Goal: Task Accomplishment & Management: Use online tool/utility

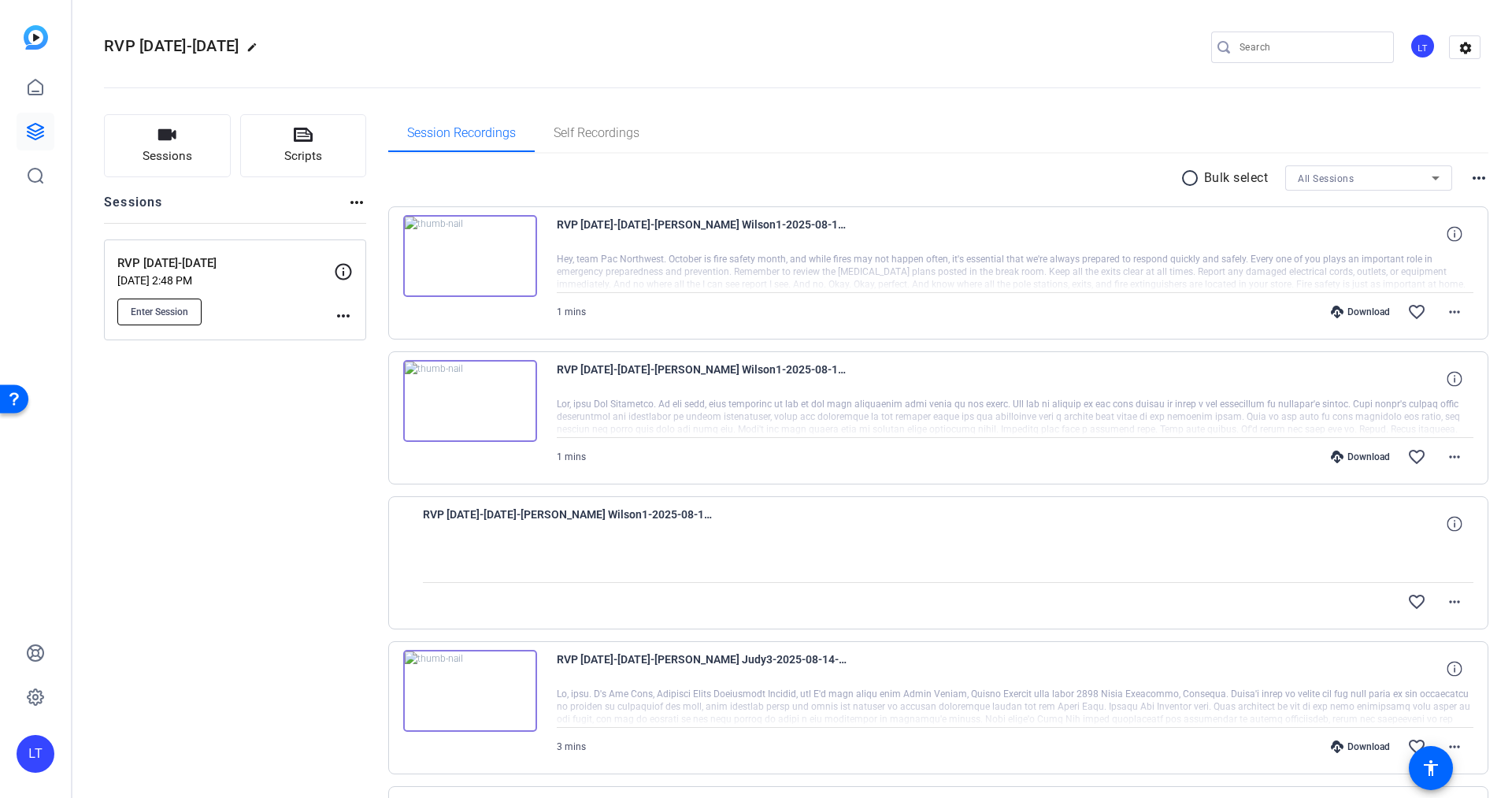
click at [150, 303] on button "Enter Session" at bounding box center [159, 312] width 85 height 27
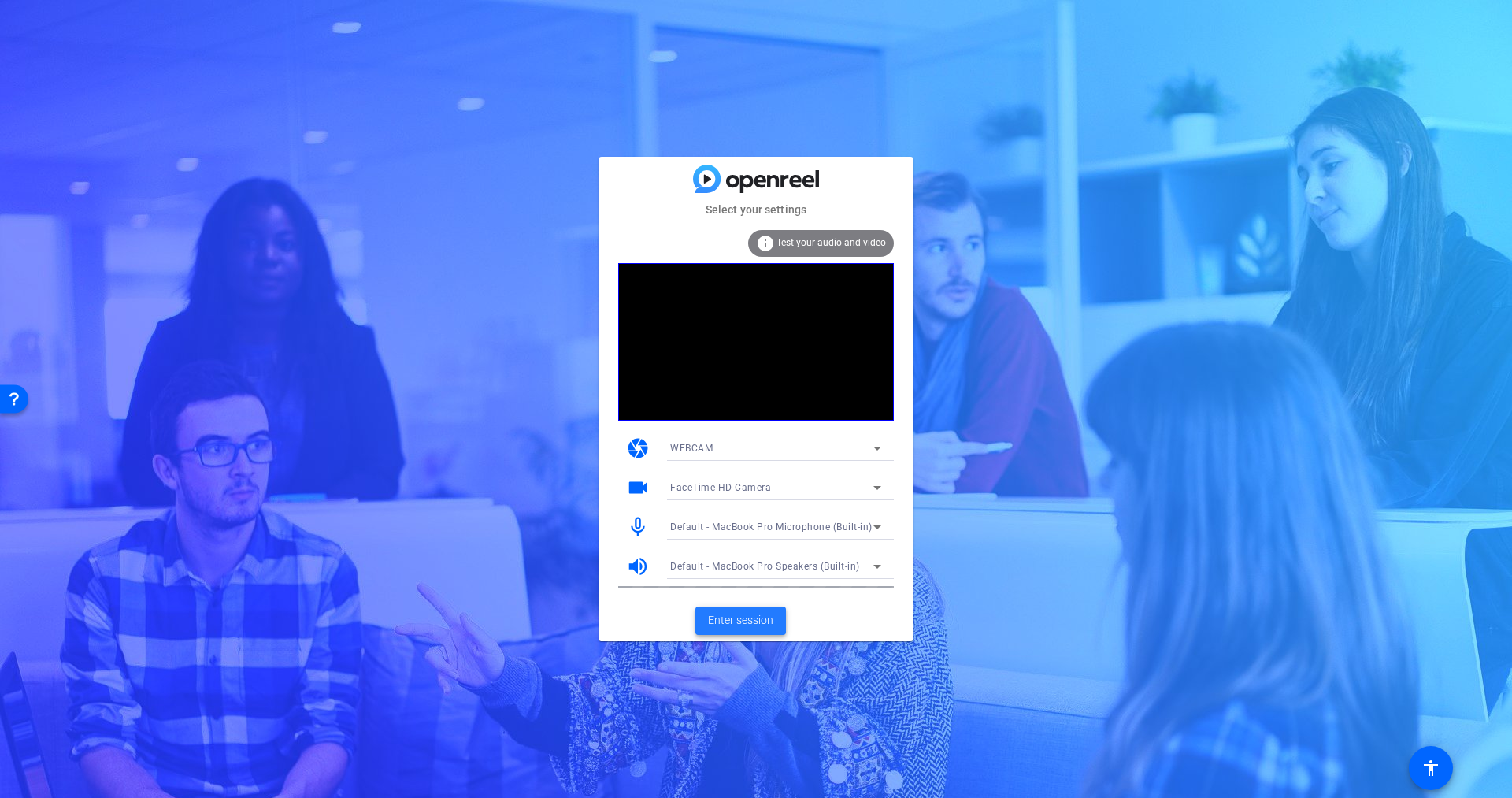
click at [729, 615] on span "Enter session" at bounding box center [741, 619] width 65 height 16
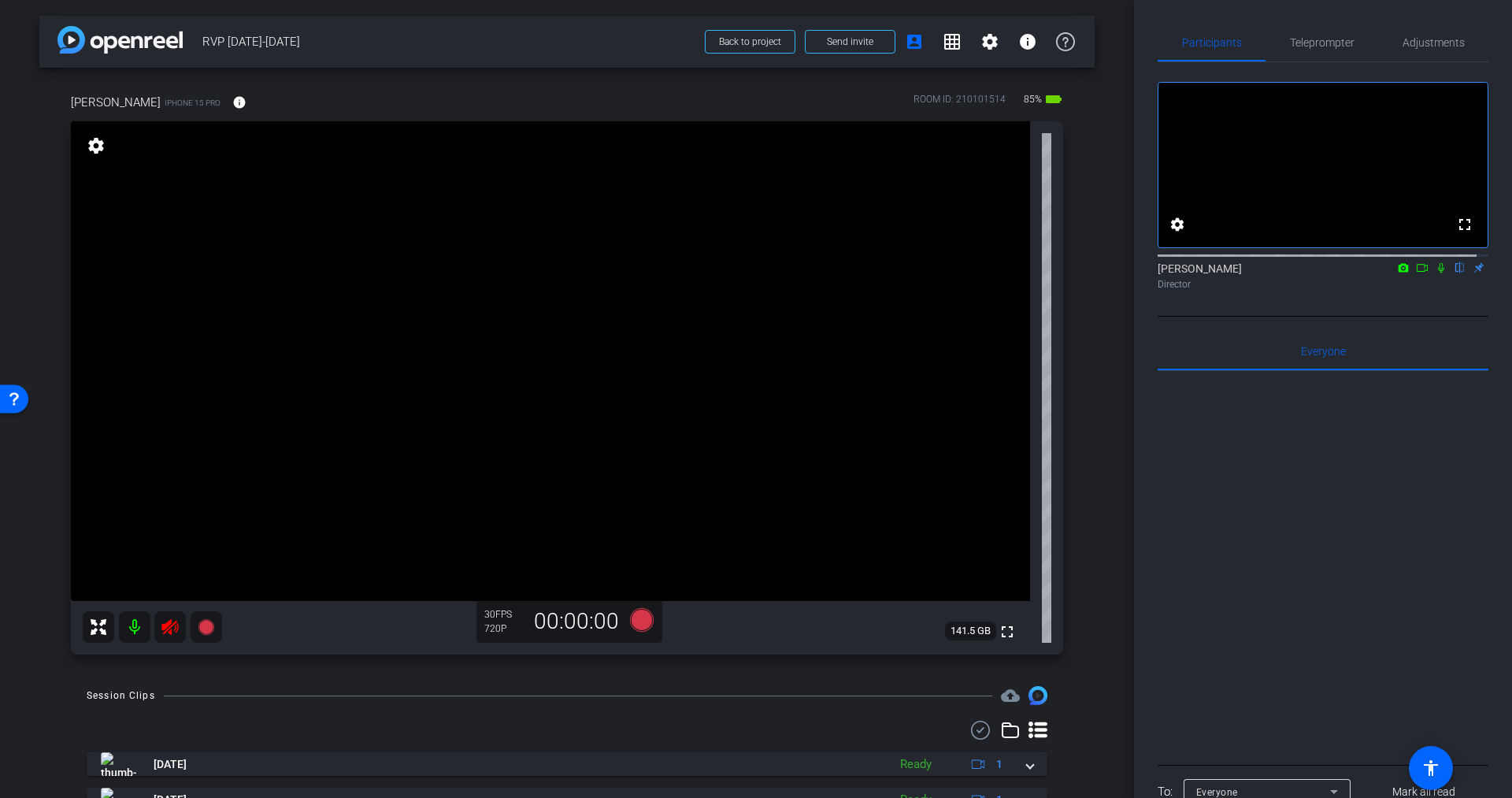
click at [170, 628] on icon at bounding box center [170, 627] width 19 height 19
click at [1320, 39] on span "Teleprompter" at bounding box center [1322, 42] width 64 height 11
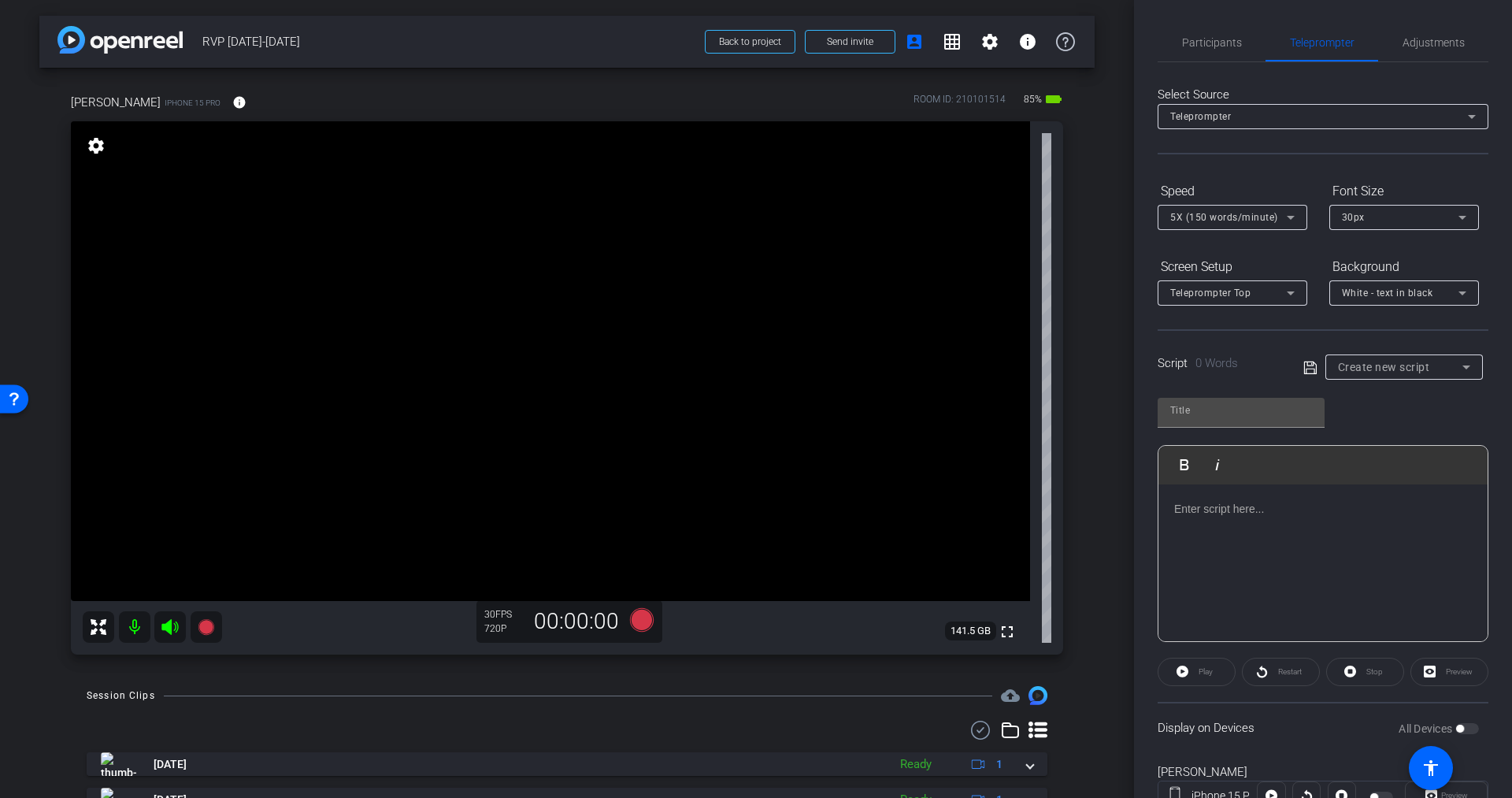
click at [1382, 369] on span "Create new script" at bounding box center [1384, 367] width 92 height 12
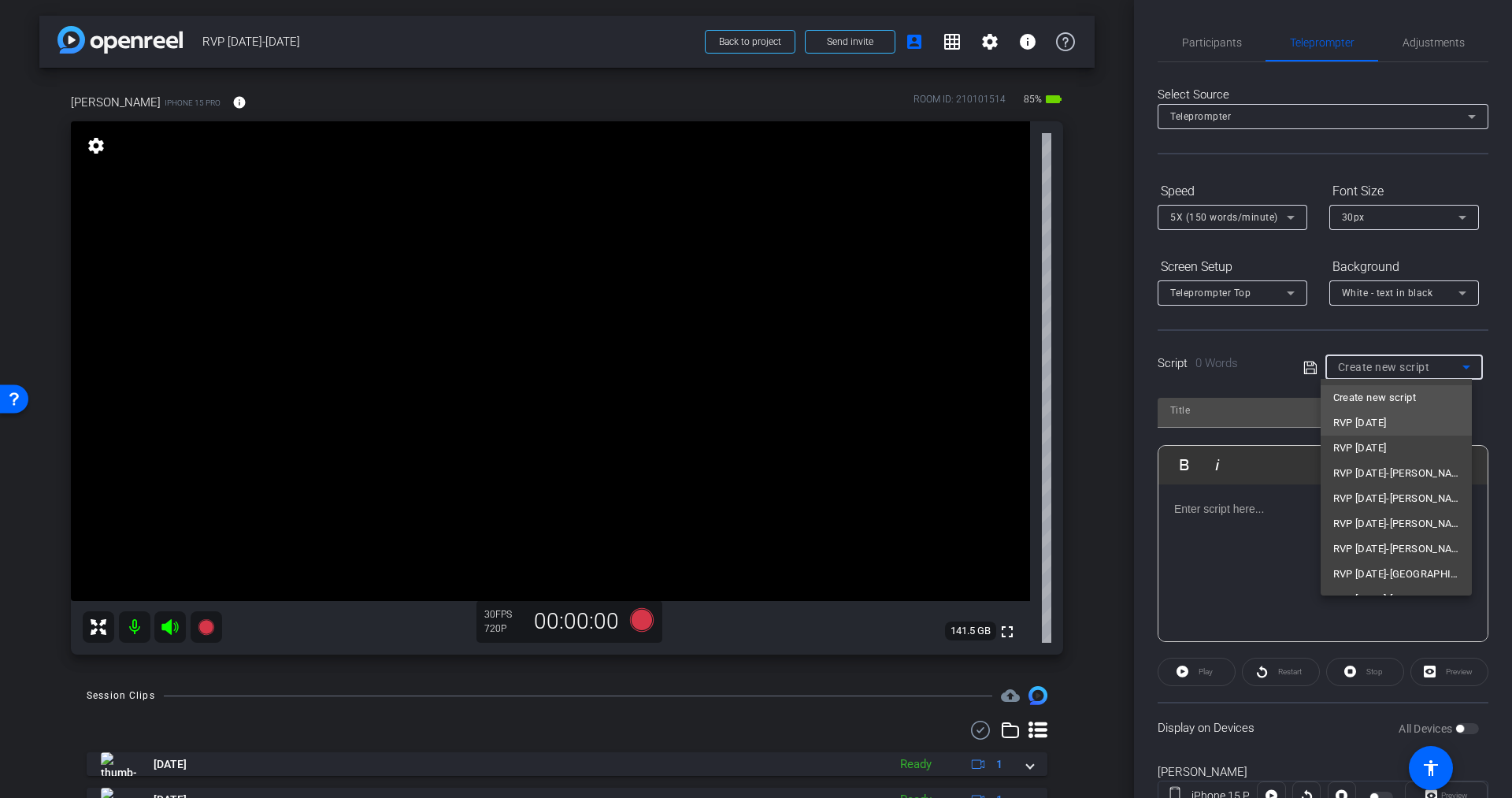
click at [1380, 418] on span "RVP [DATE]" at bounding box center [1360, 423] width 54 height 19
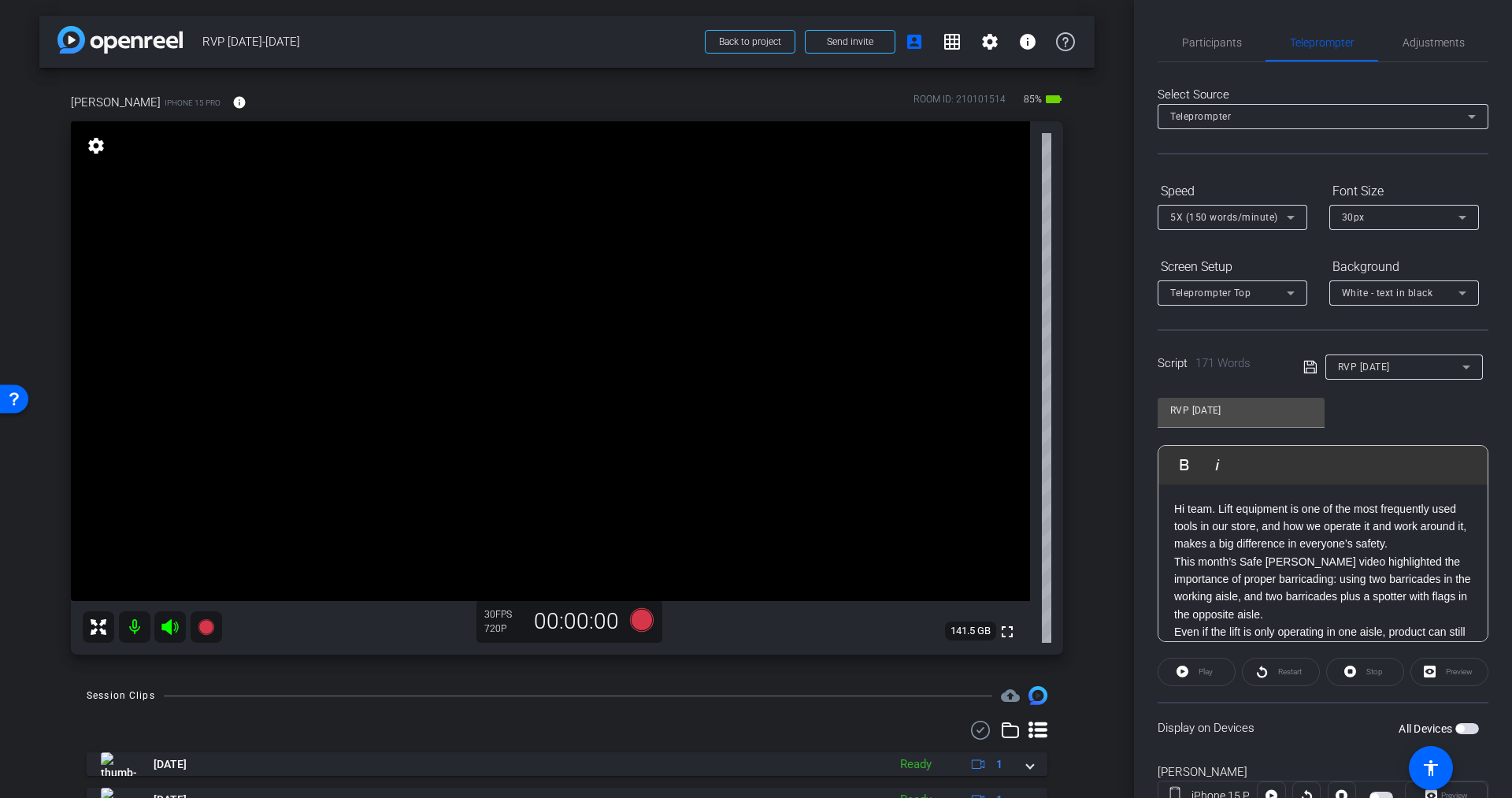
click at [1460, 736] on div "Display on Devices All Devices" at bounding box center [1323, 727] width 330 height 51
click at [1460, 728] on span "button" at bounding box center [1467, 728] width 24 height 11
click at [637, 617] on icon at bounding box center [642, 619] width 24 height 24
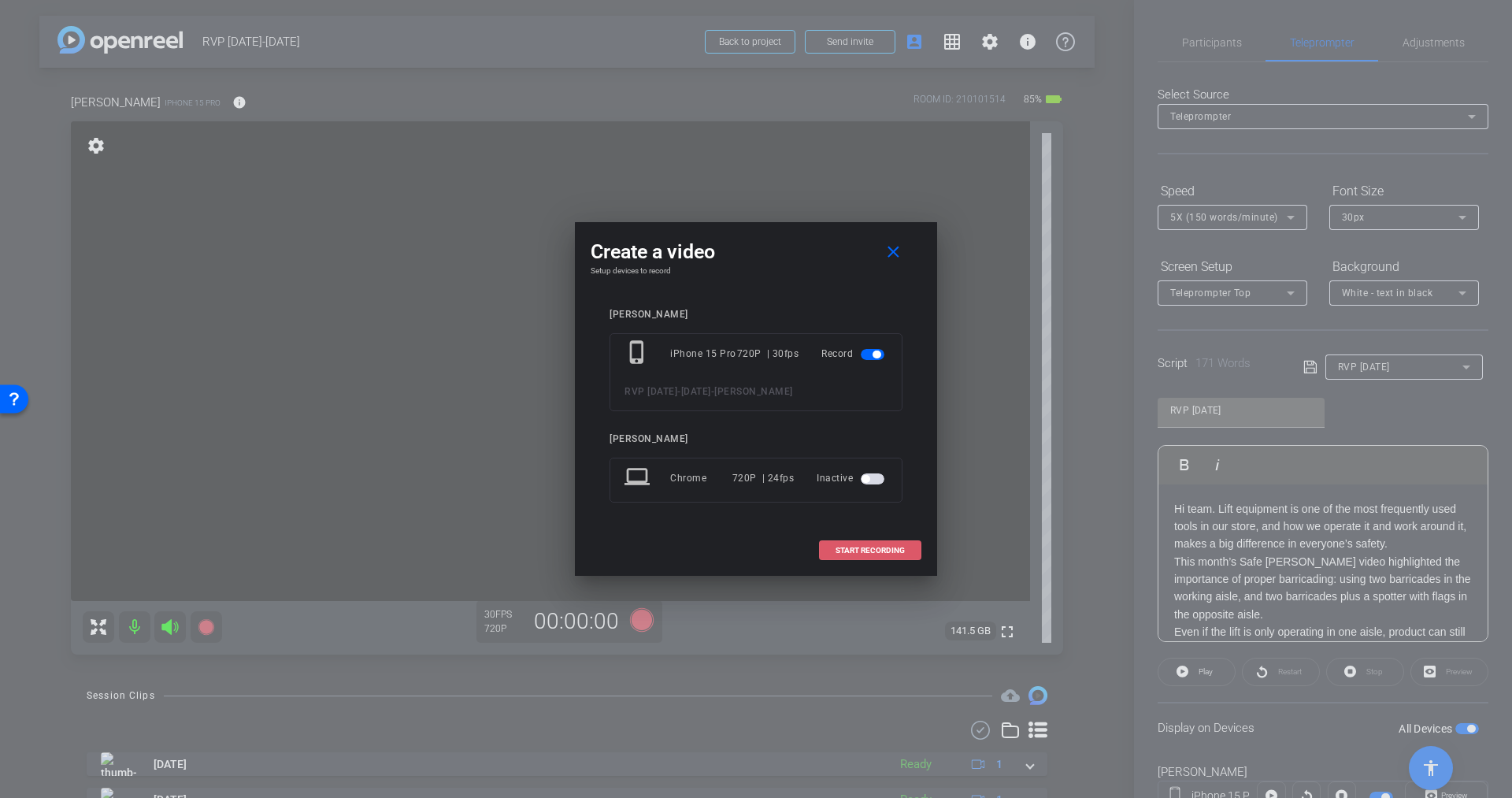
click at [872, 540] on span at bounding box center [870, 549] width 101 height 37
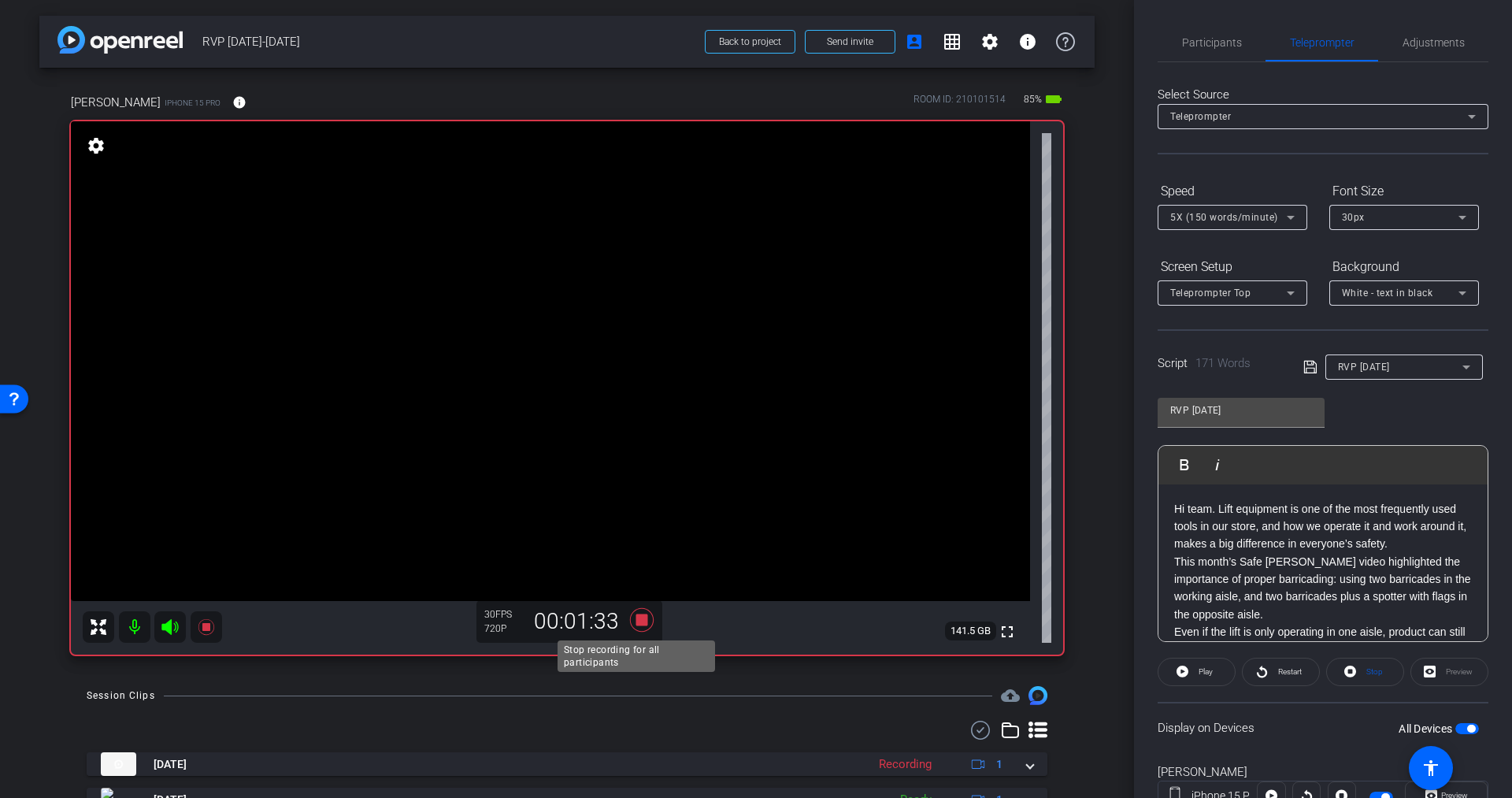
click at [644, 617] on icon at bounding box center [642, 620] width 37 height 29
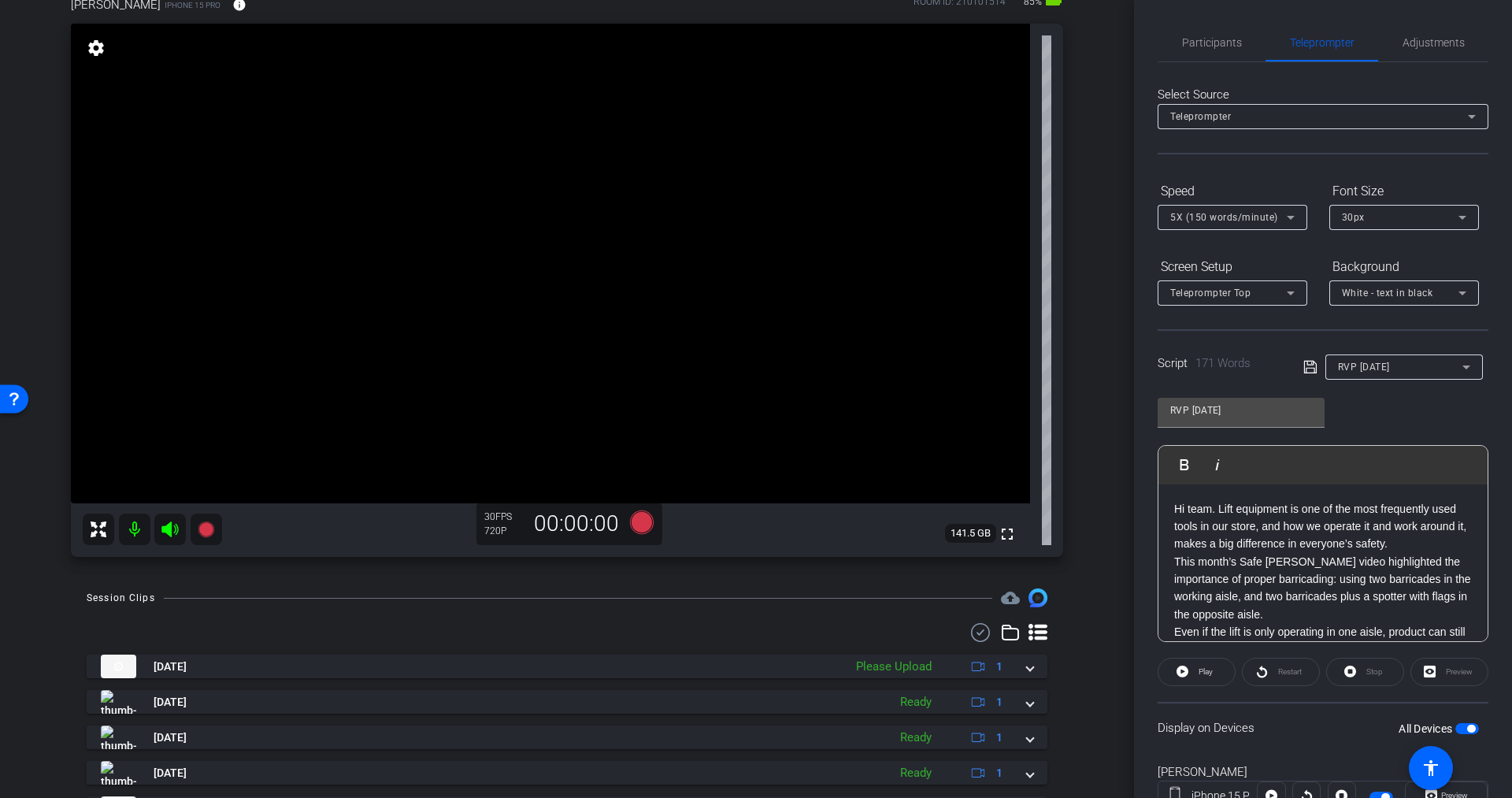
scroll to position [111, 0]
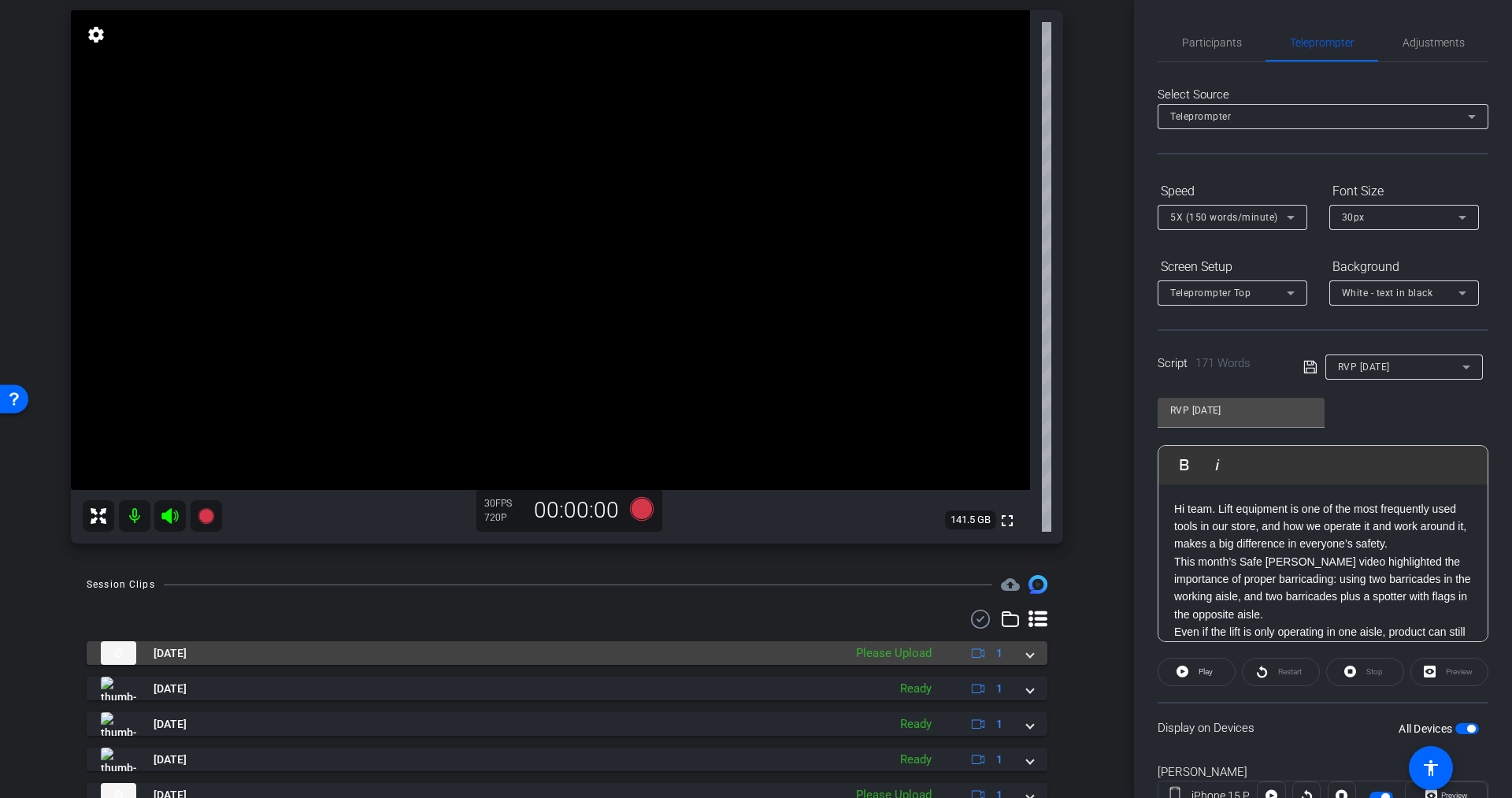
click at [885, 654] on div "Please Upload" at bounding box center [893, 653] width 91 height 18
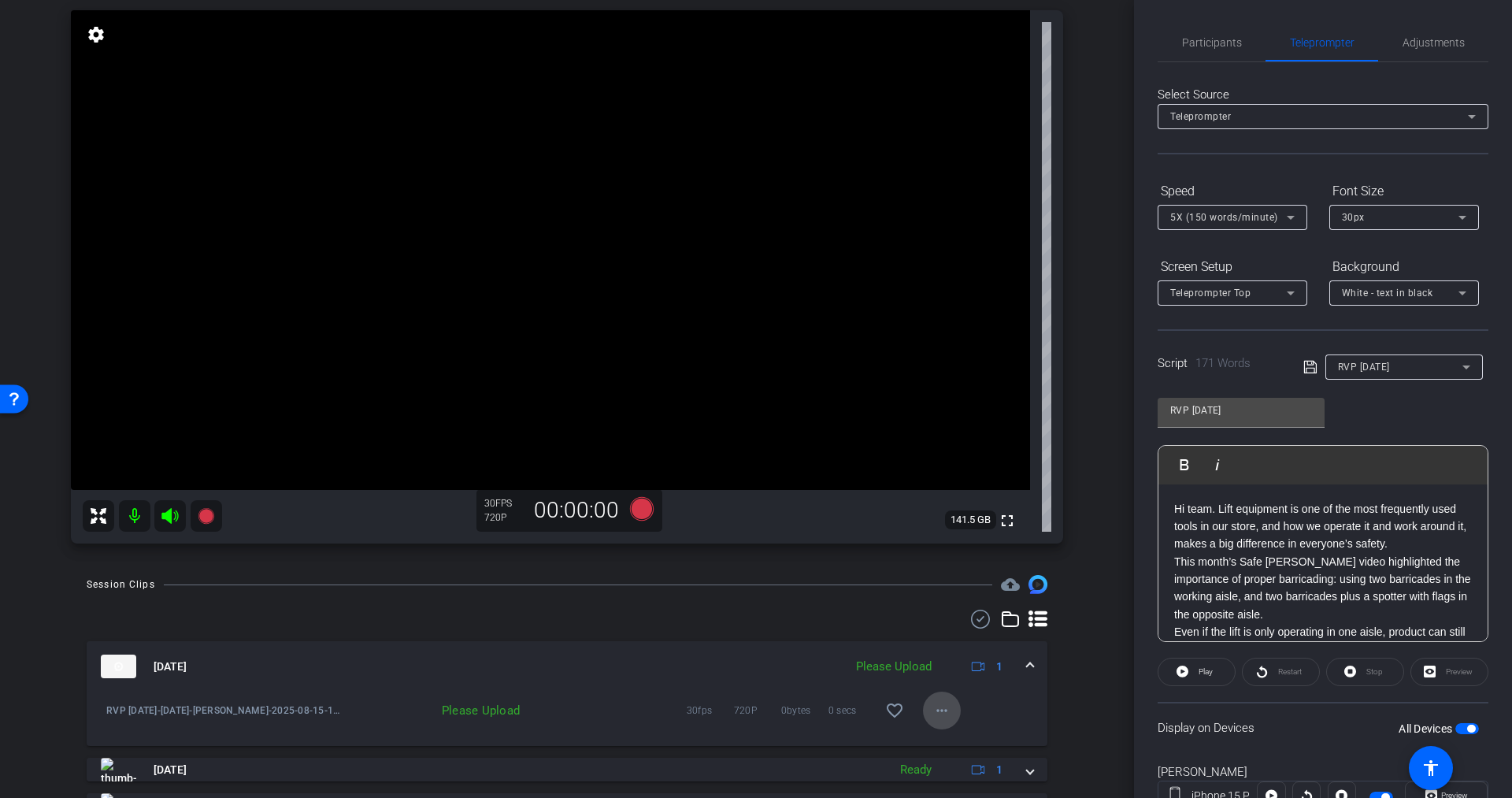
click at [933, 712] on mat-icon "more_horiz" at bounding box center [942, 711] width 19 height 19
click at [939, 743] on span "Upload" at bounding box center [957, 742] width 63 height 19
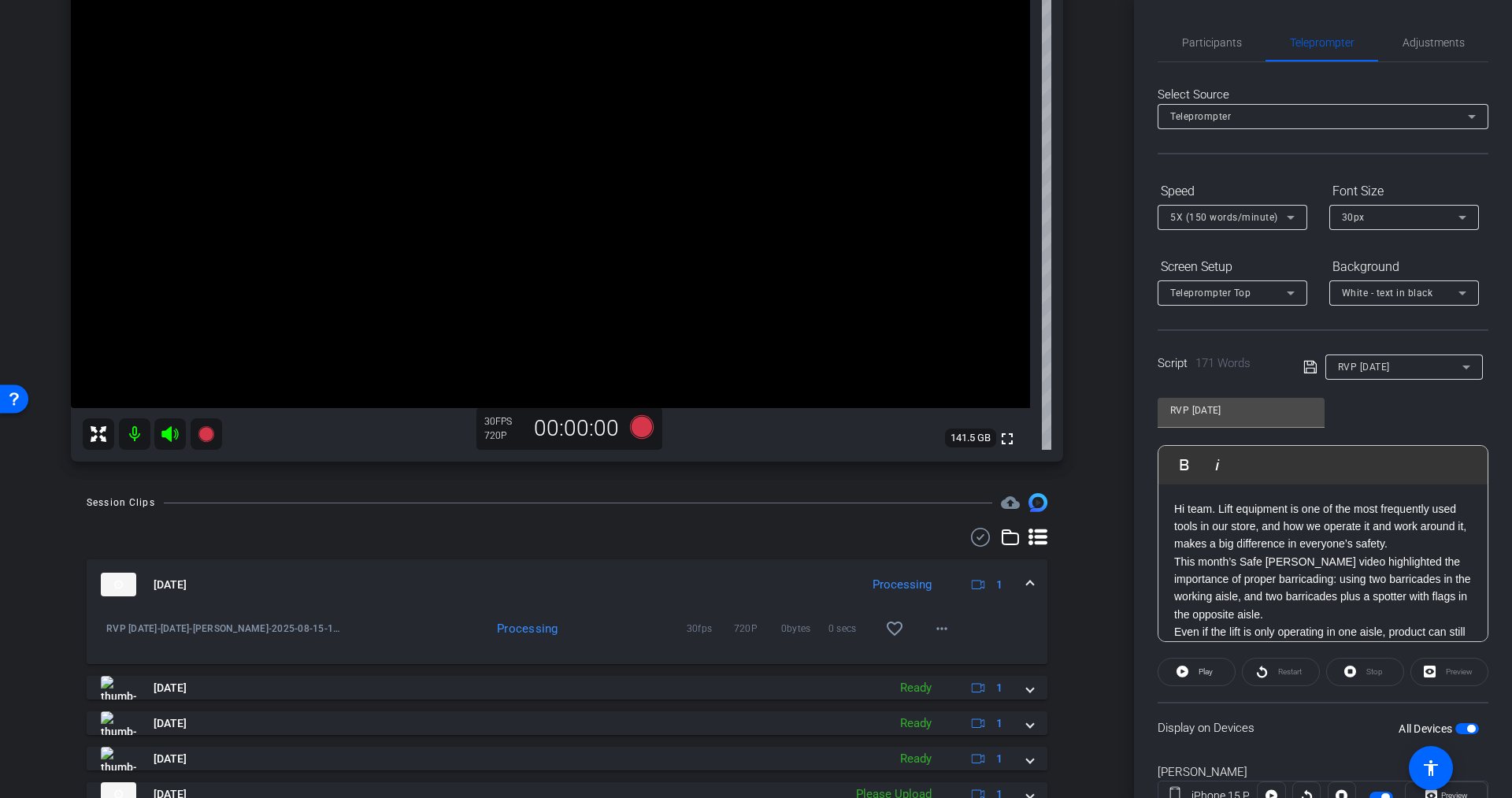
scroll to position [196, 0]
click at [1083, 198] on div "arrow_back RVP [DATE]-[DATE] Back to project Send invite account_box grid_on se…" at bounding box center [567, 203] width 1134 height 798
click at [933, 627] on mat-icon "more_horiz" at bounding box center [942, 625] width 19 height 19
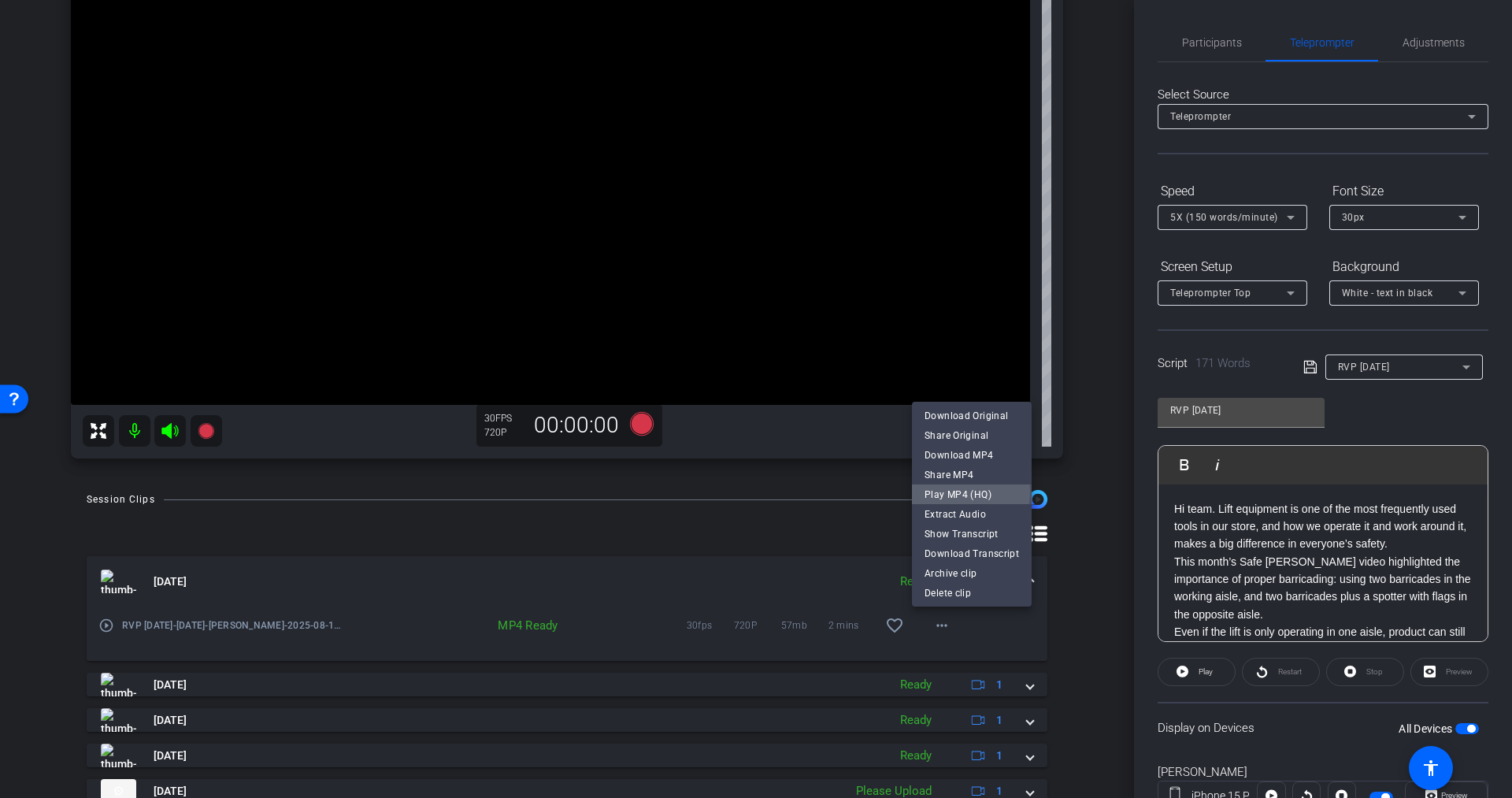
click at [954, 492] on span "Play MP4 (HQ)" at bounding box center [972, 494] width 94 height 19
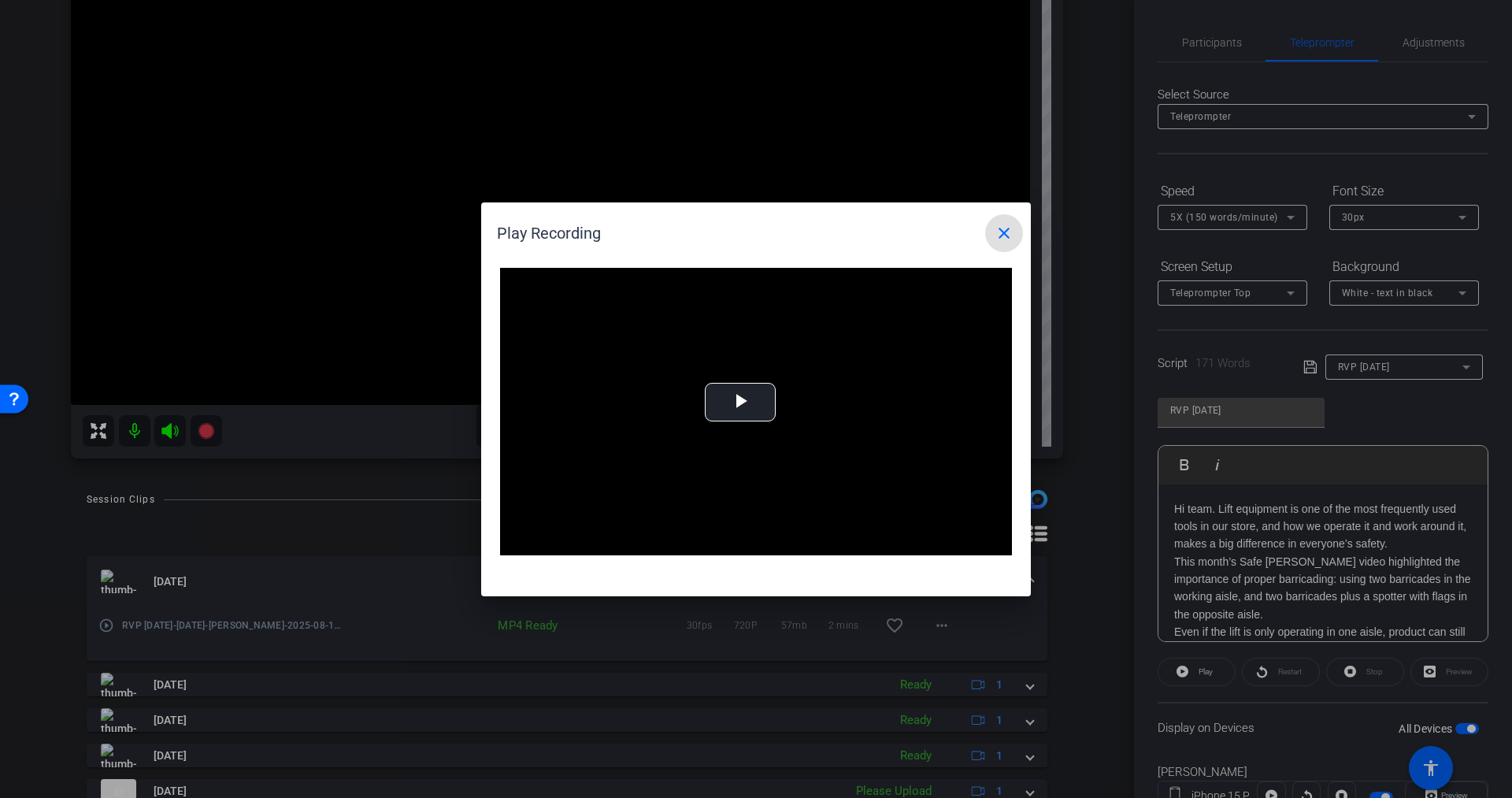
click at [1011, 227] on mat-icon "close" at bounding box center [1005, 233] width 19 height 19
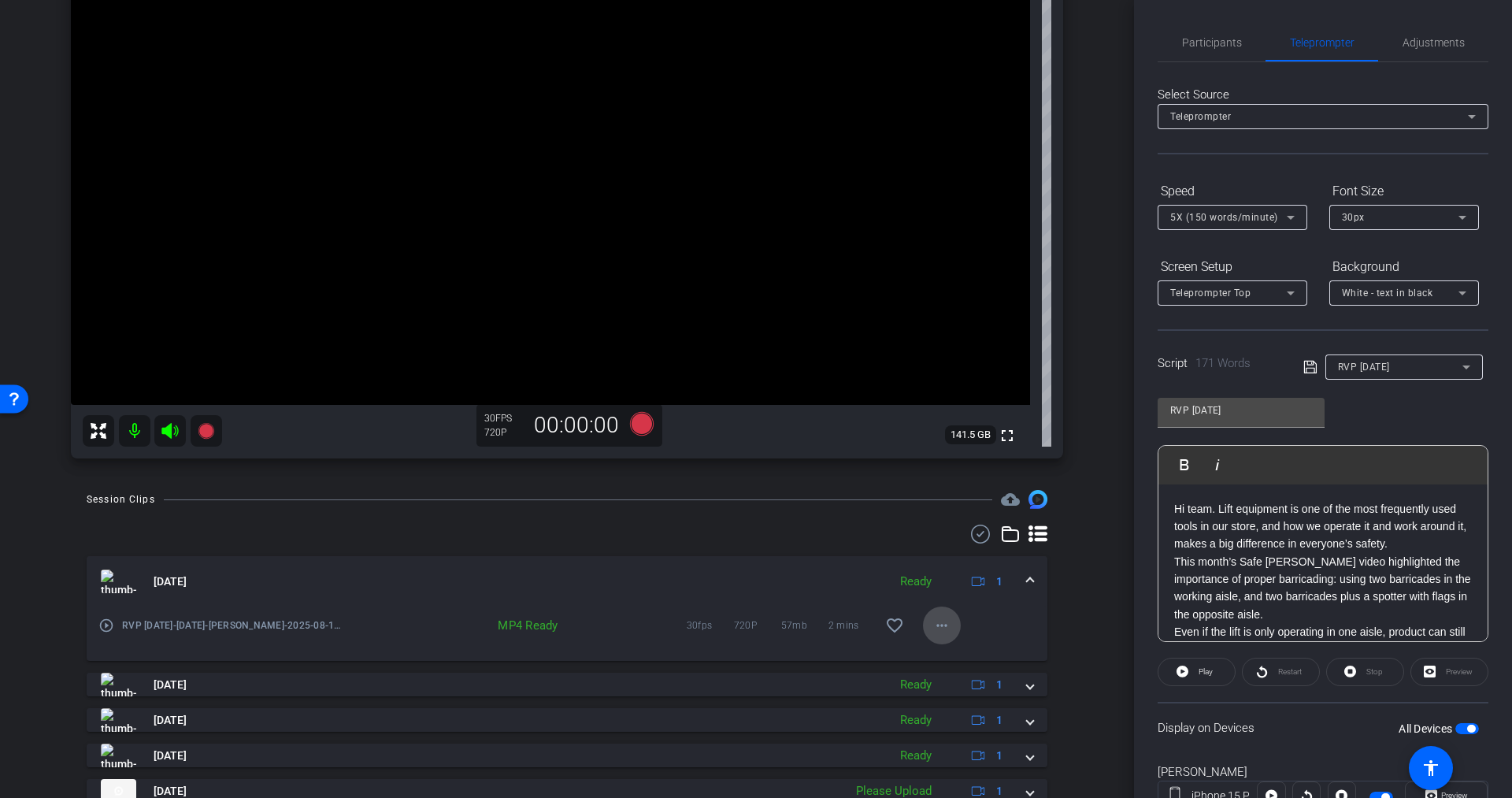
click at [933, 618] on mat-icon "more_horiz" at bounding box center [942, 625] width 19 height 19
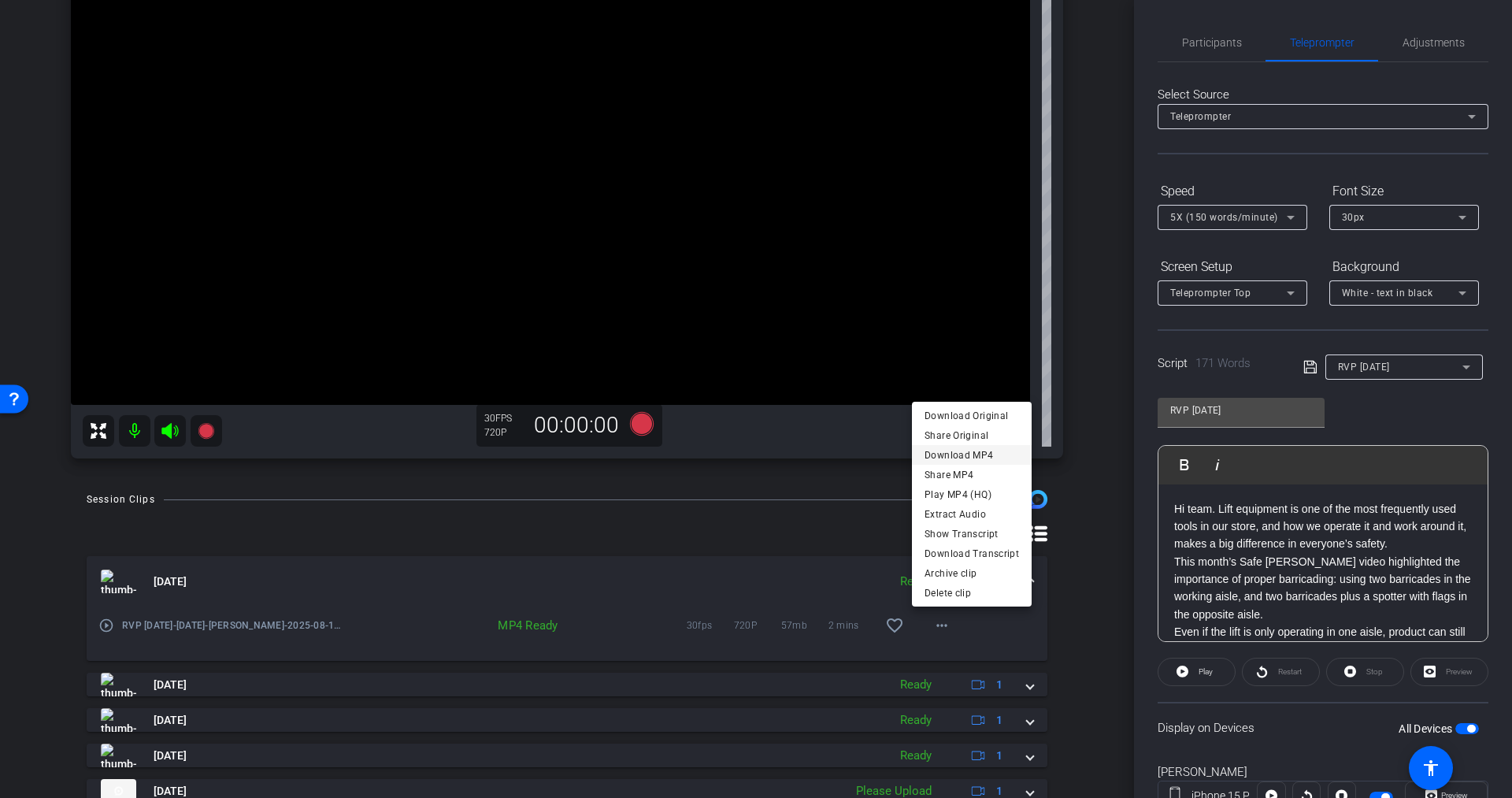
click at [939, 456] on span "Download MP4" at bounding box center [972, 454] width 94 height 19
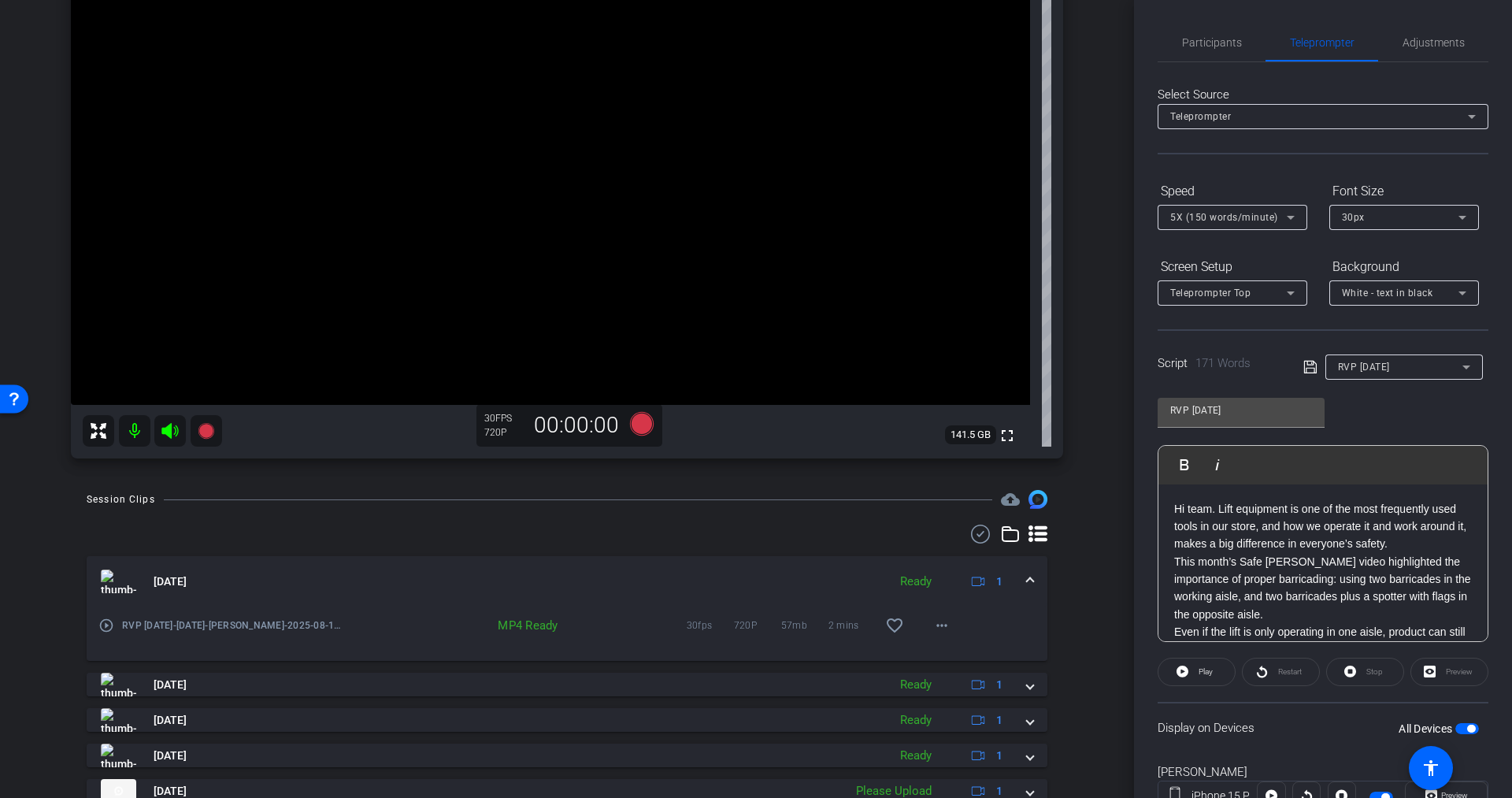
click at [173, 428] on icon at bounding box center [170, 431] width 19 height 19
click at [168, 431] on icon at bounding box center [169, 430] width 16 height 15
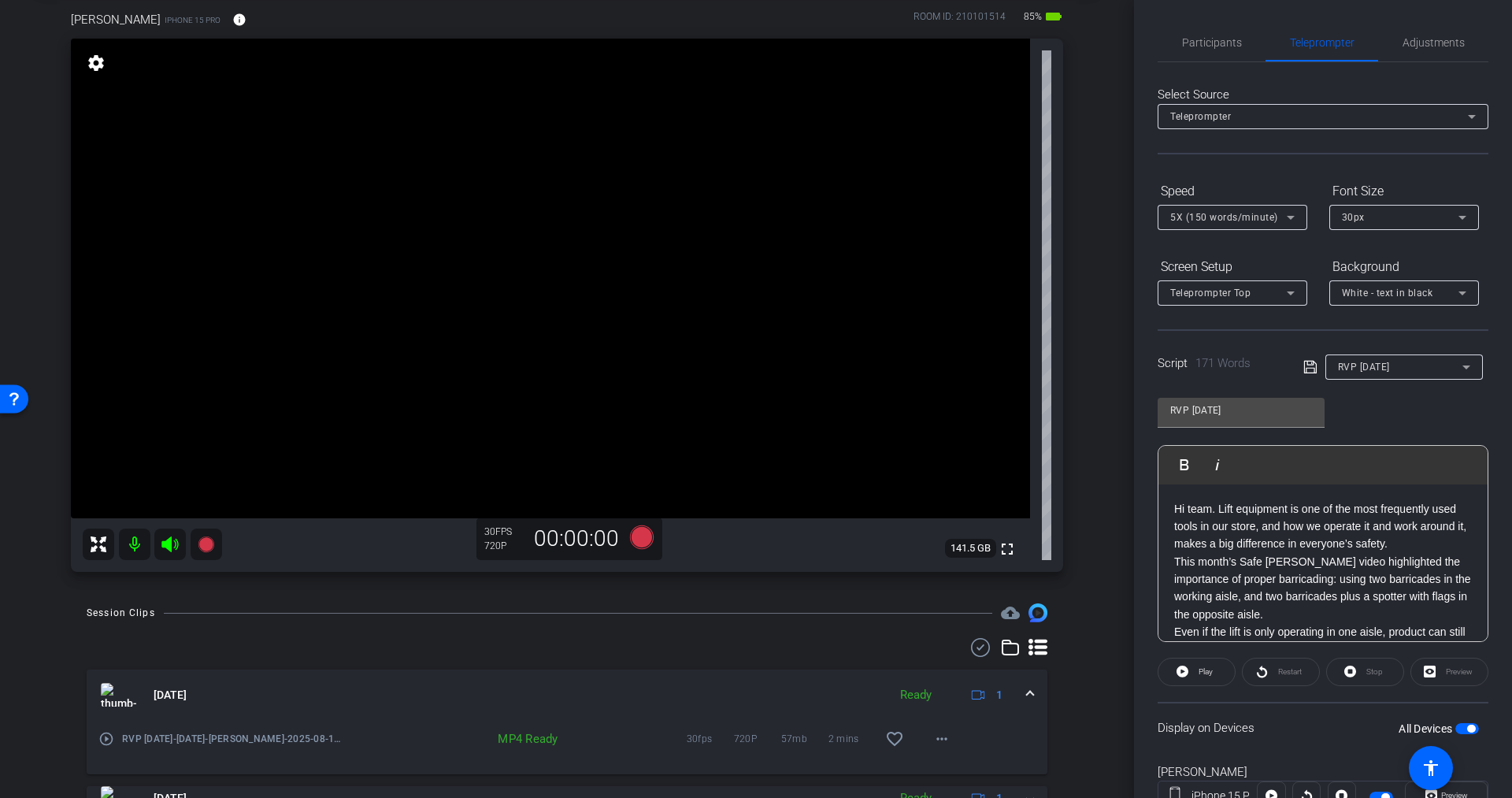
scroll to position [74, 0]
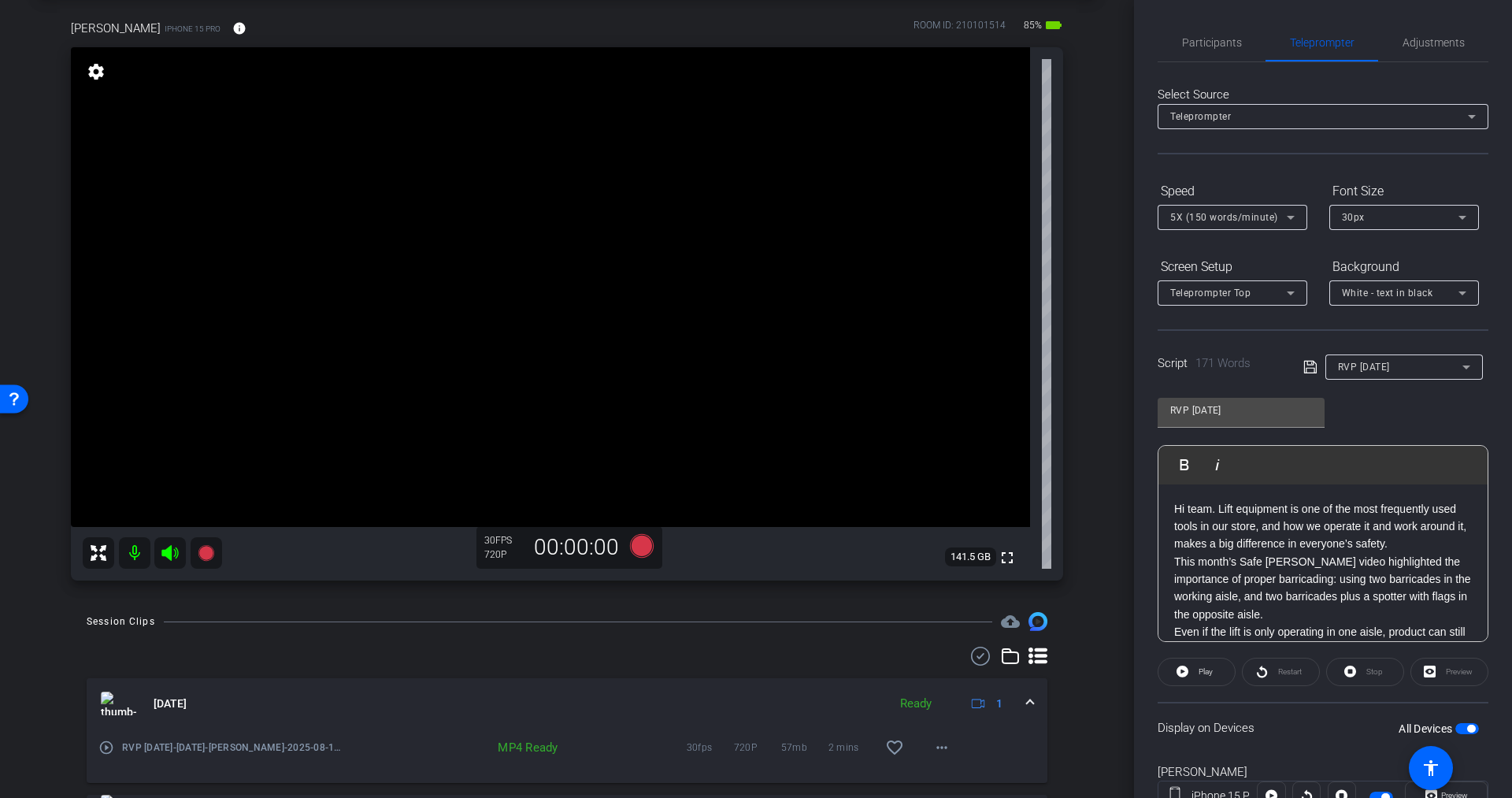
click at [1384, 362] on span "RVP [DATE]" at bounding box center [1364, 366] width 52 height 11
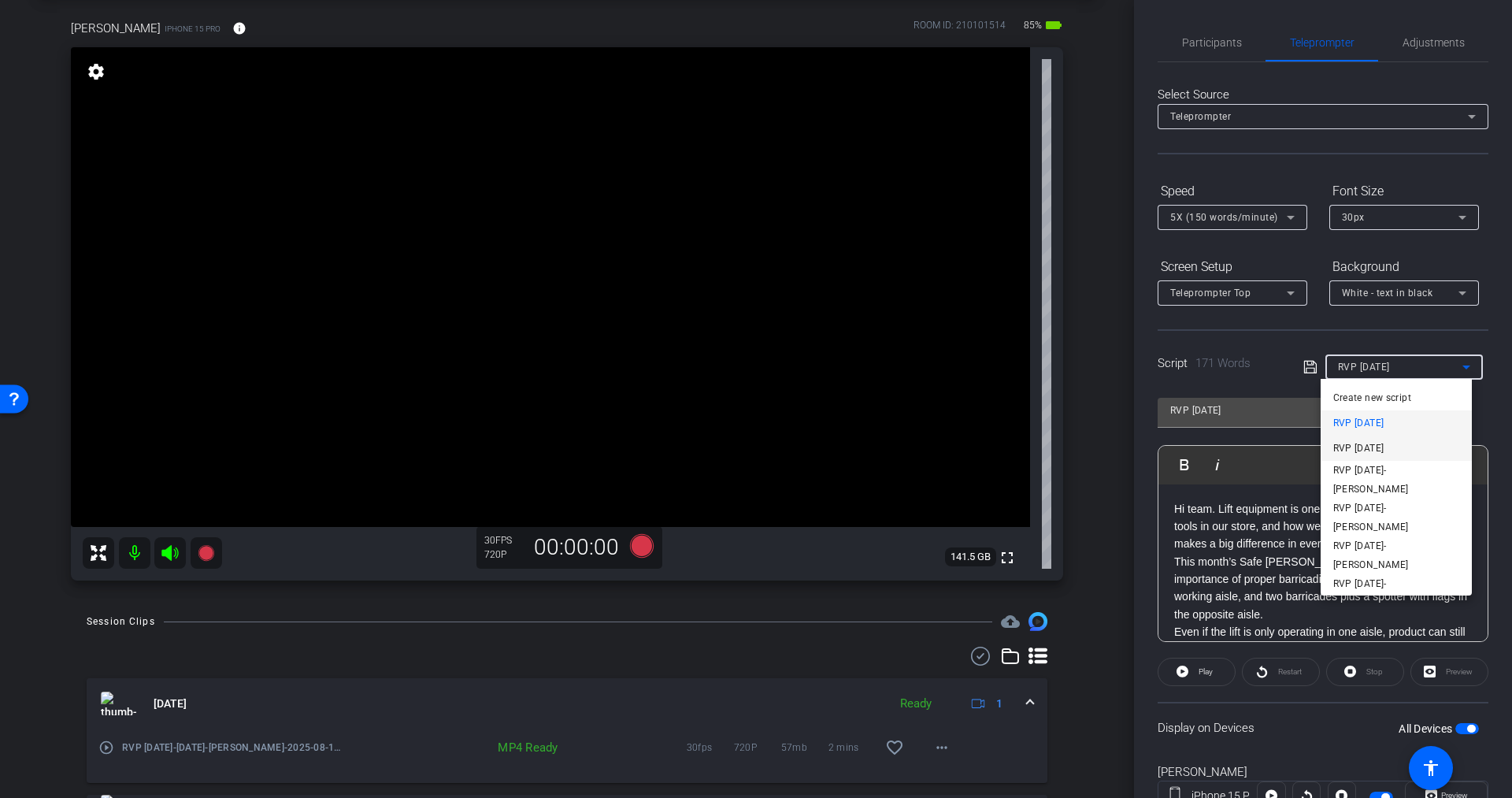
click at [1373, 444] on span "RVP [DATE]" at bounding box center [1358, 448] width 51 height 19
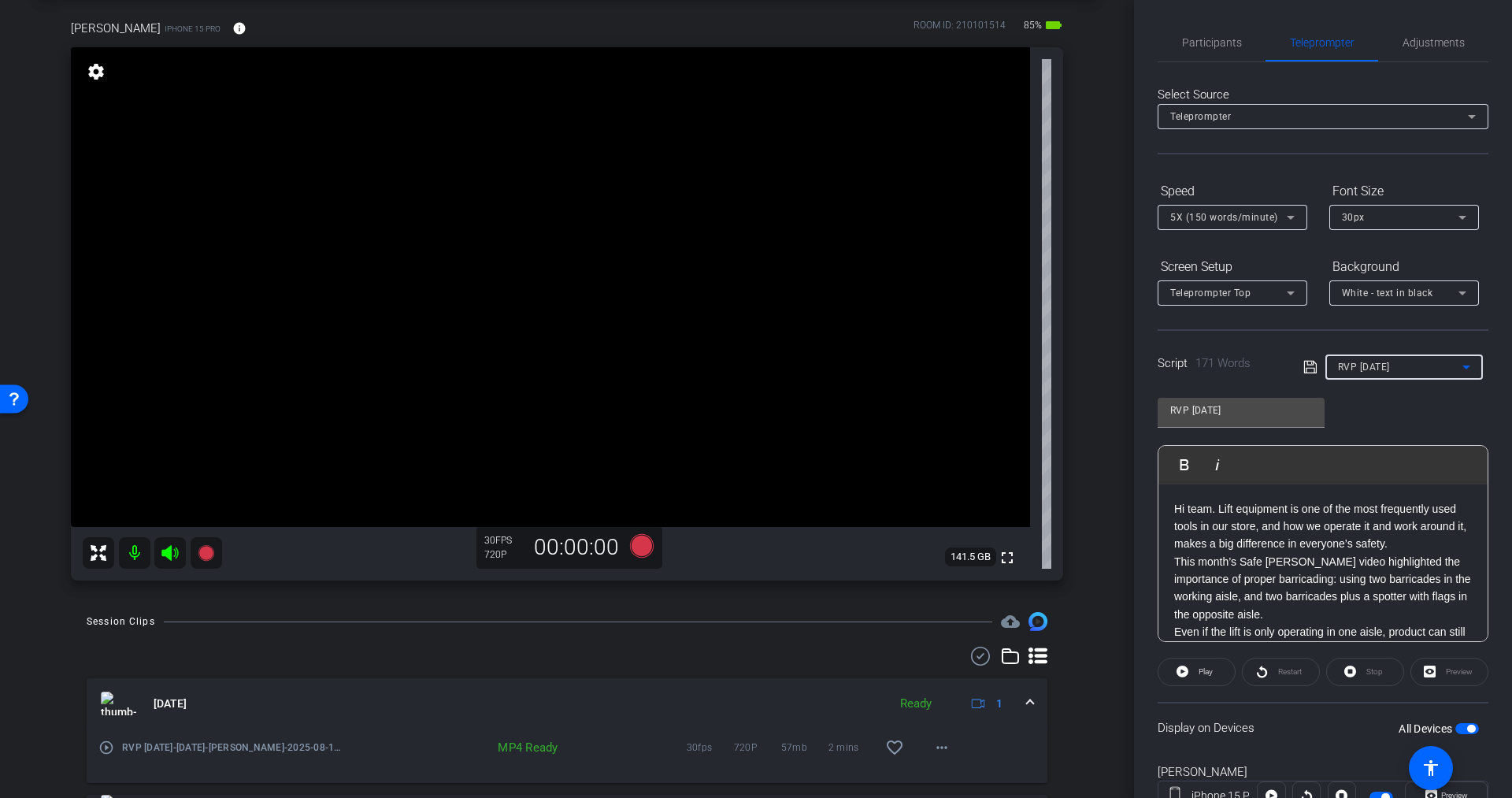
type input "RVP [DATE]"
click at [1455, 724] on span "button" at bounding box center [1467, 728] width 24 height 11
click at [1456, 724] on span "button" at bounding box center [1460, 728] width 8 height 8
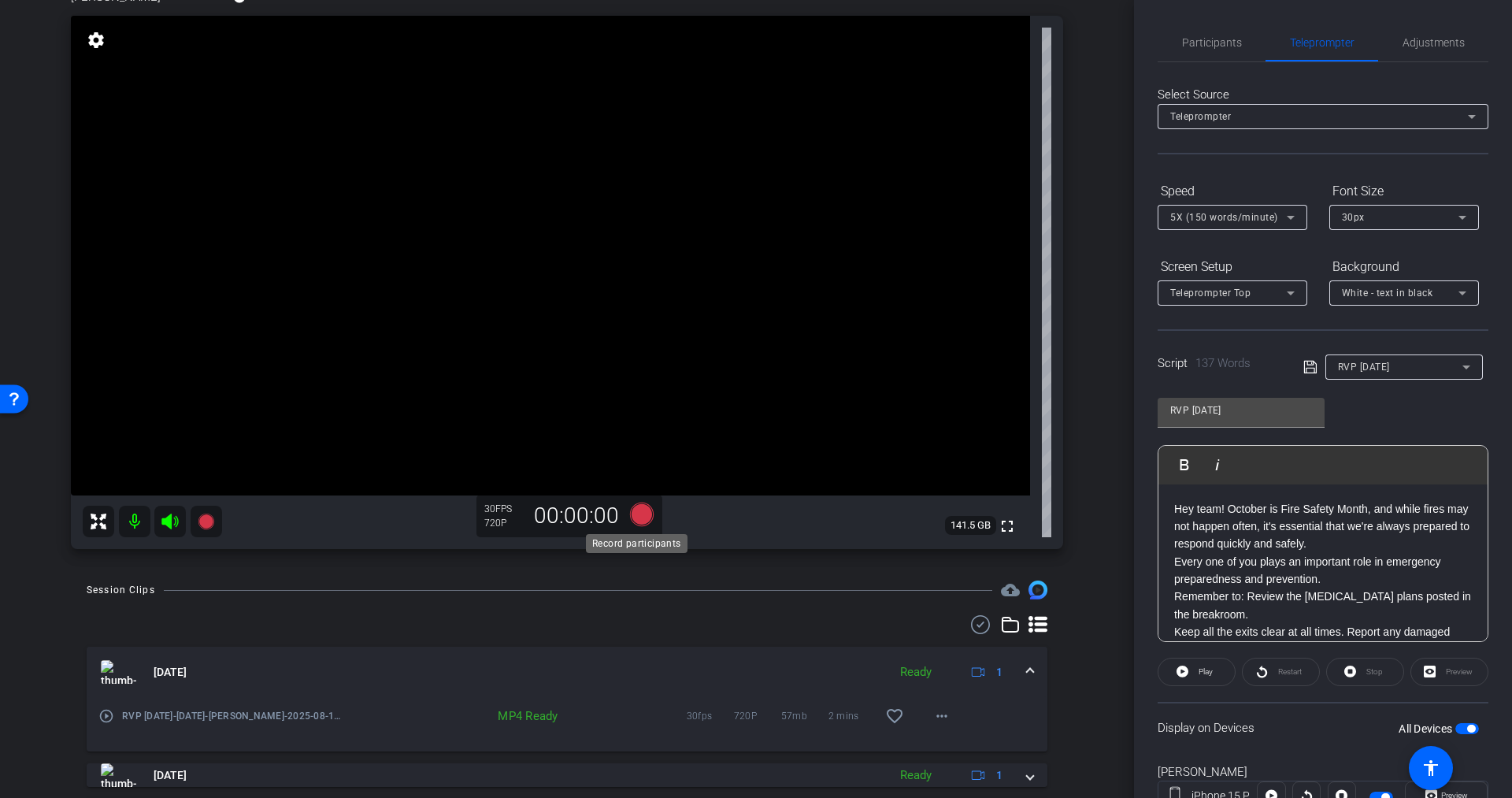
scroll to position [89, 0]
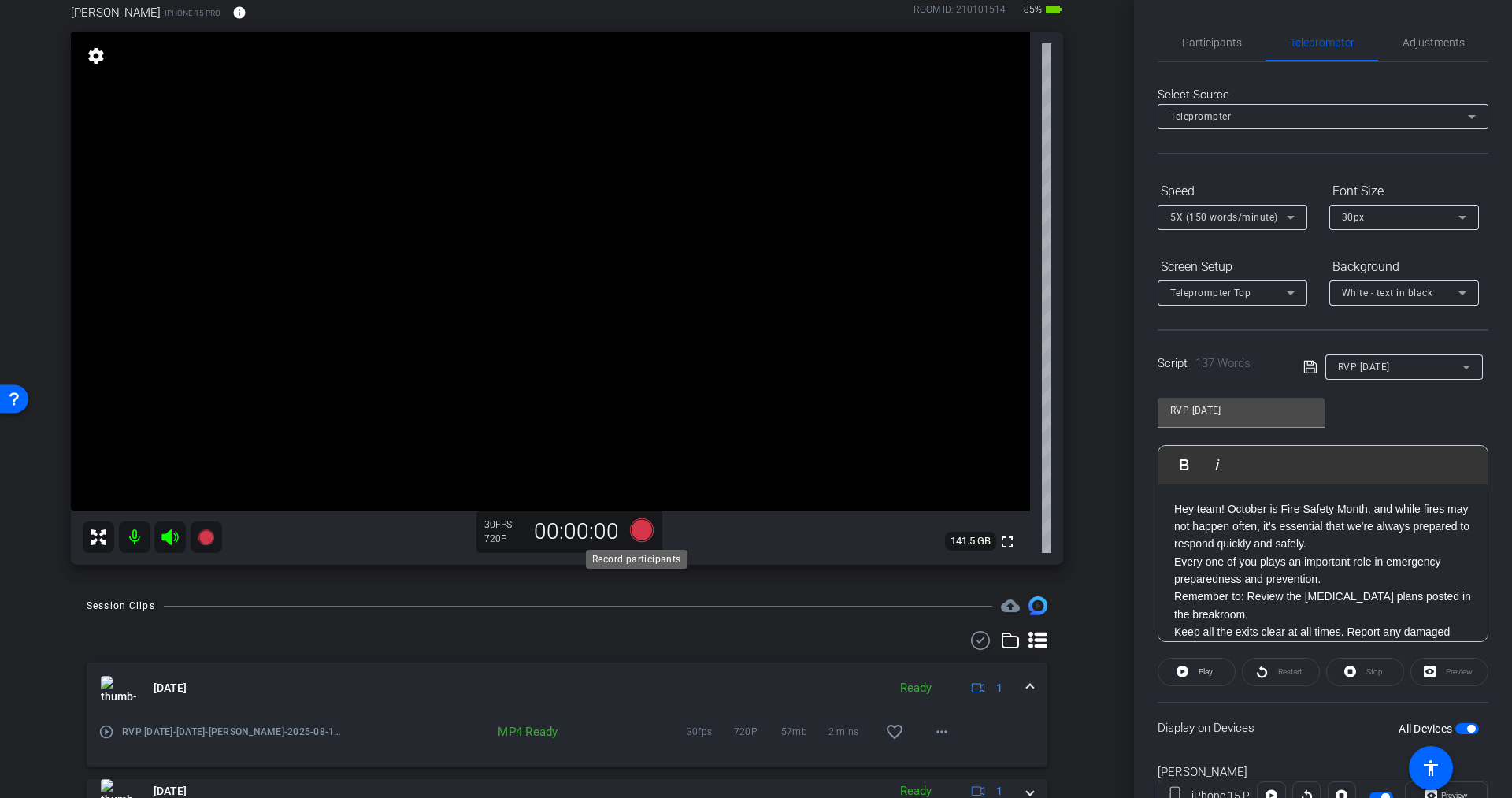
click at [637, 527] on icon at bounding box center [642, 530] width 24 height 24
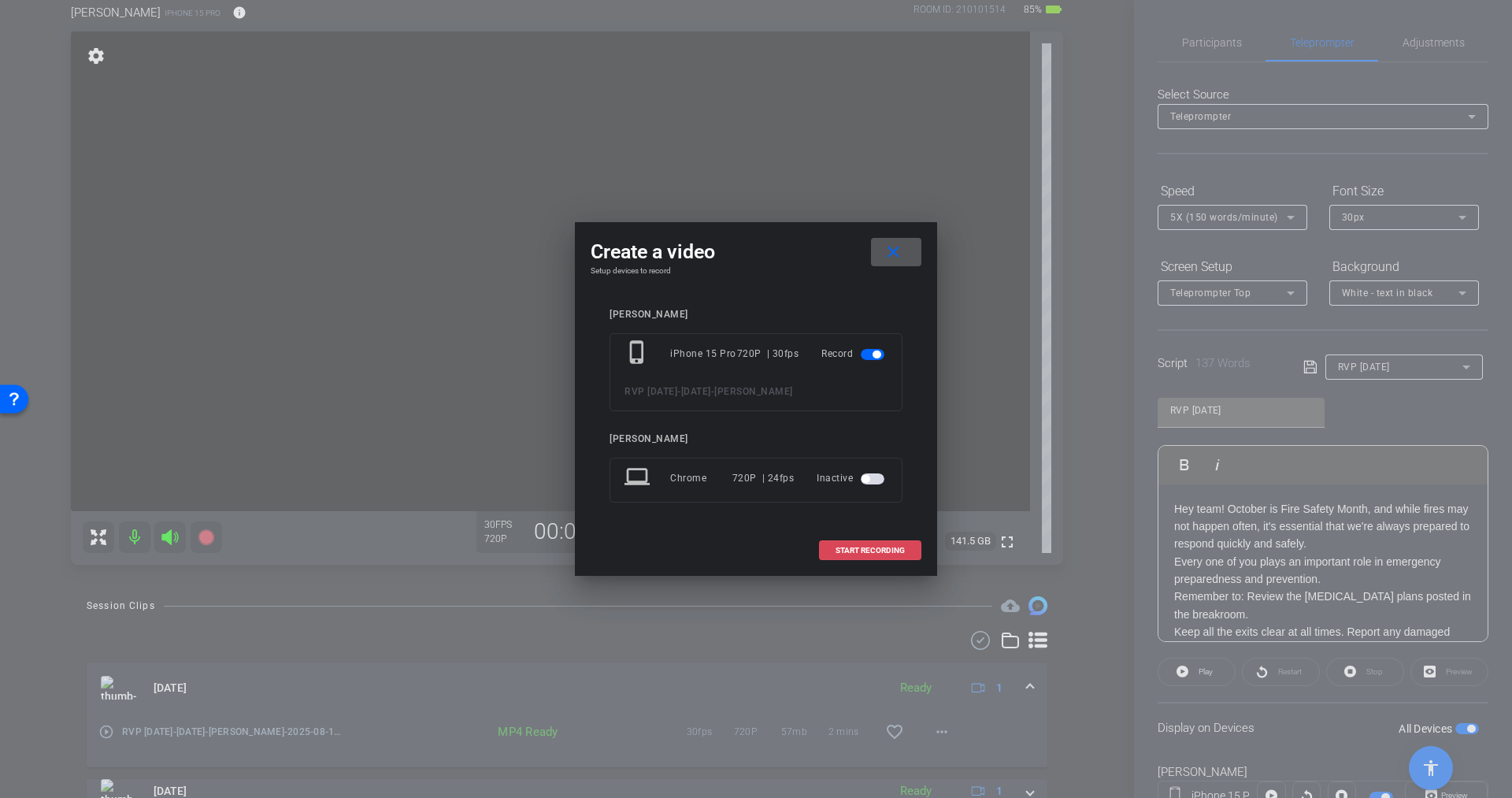
click at [863, 546] on span "START RECORDING" at bounding box center [870, 550] width 69 height 8
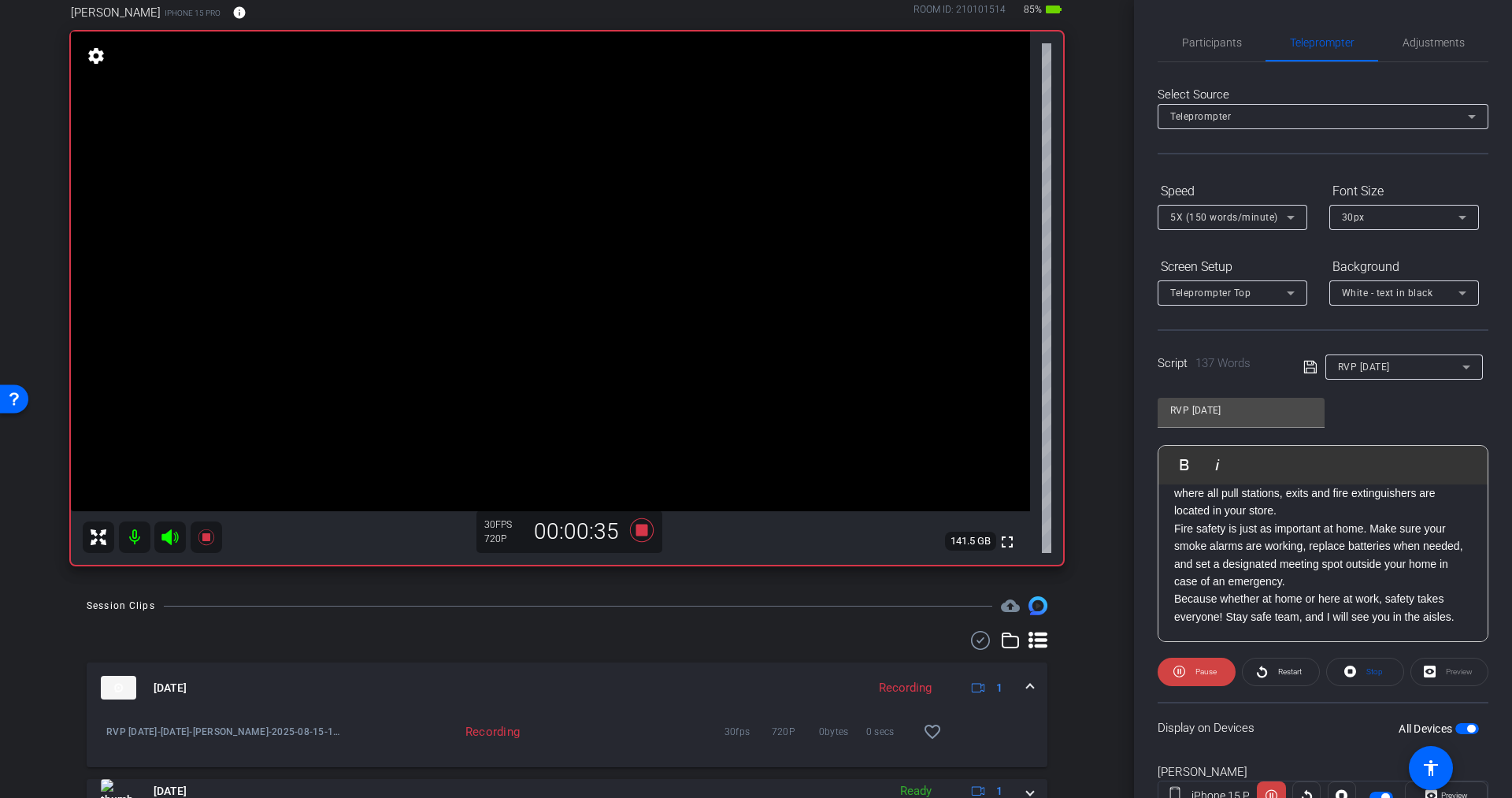
scroll to position [190, 0]
click at [634, 527] on icon at bounding box center [642, 530] width 24 height 24
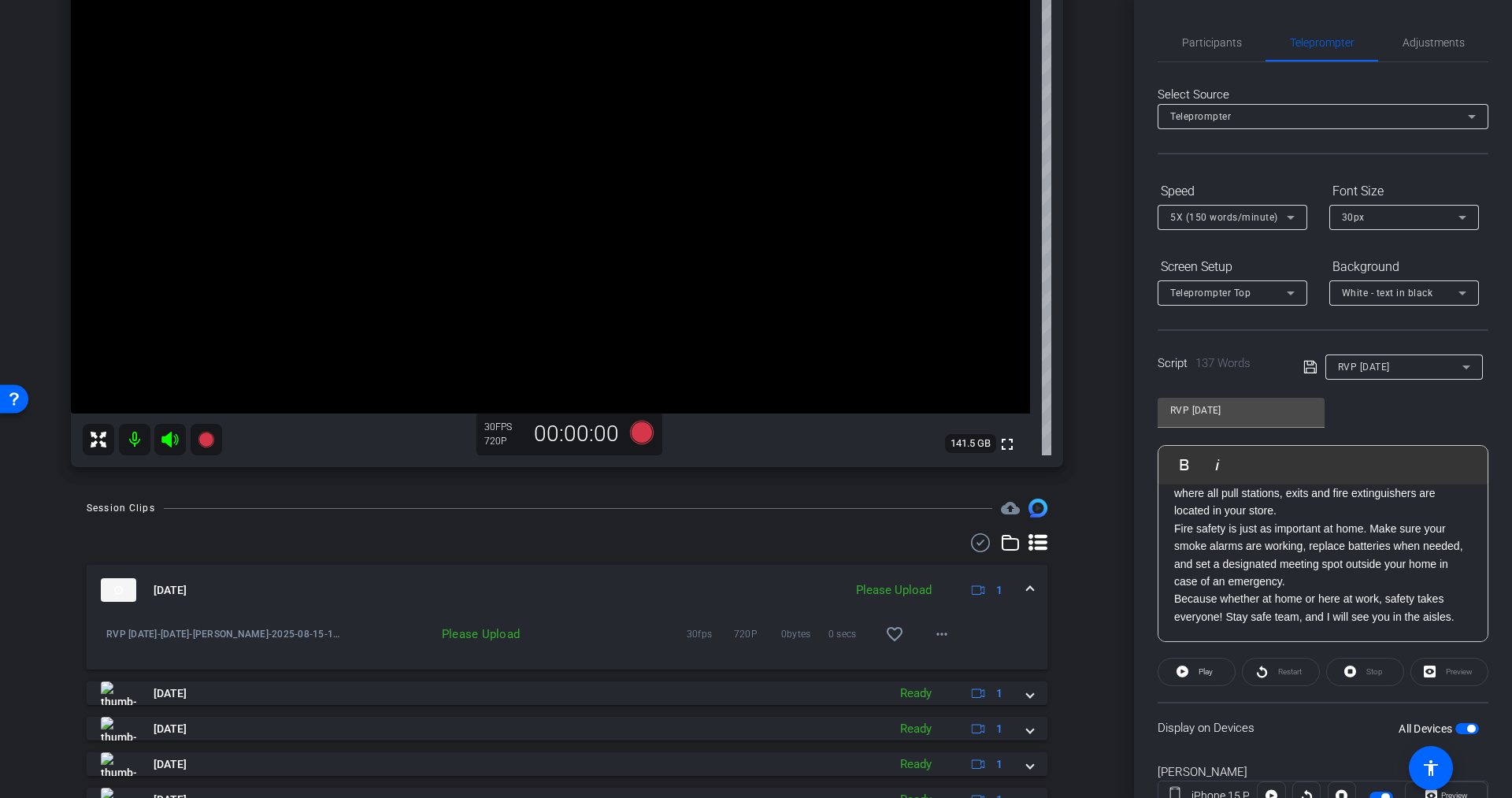
scroll to position [222, 0]
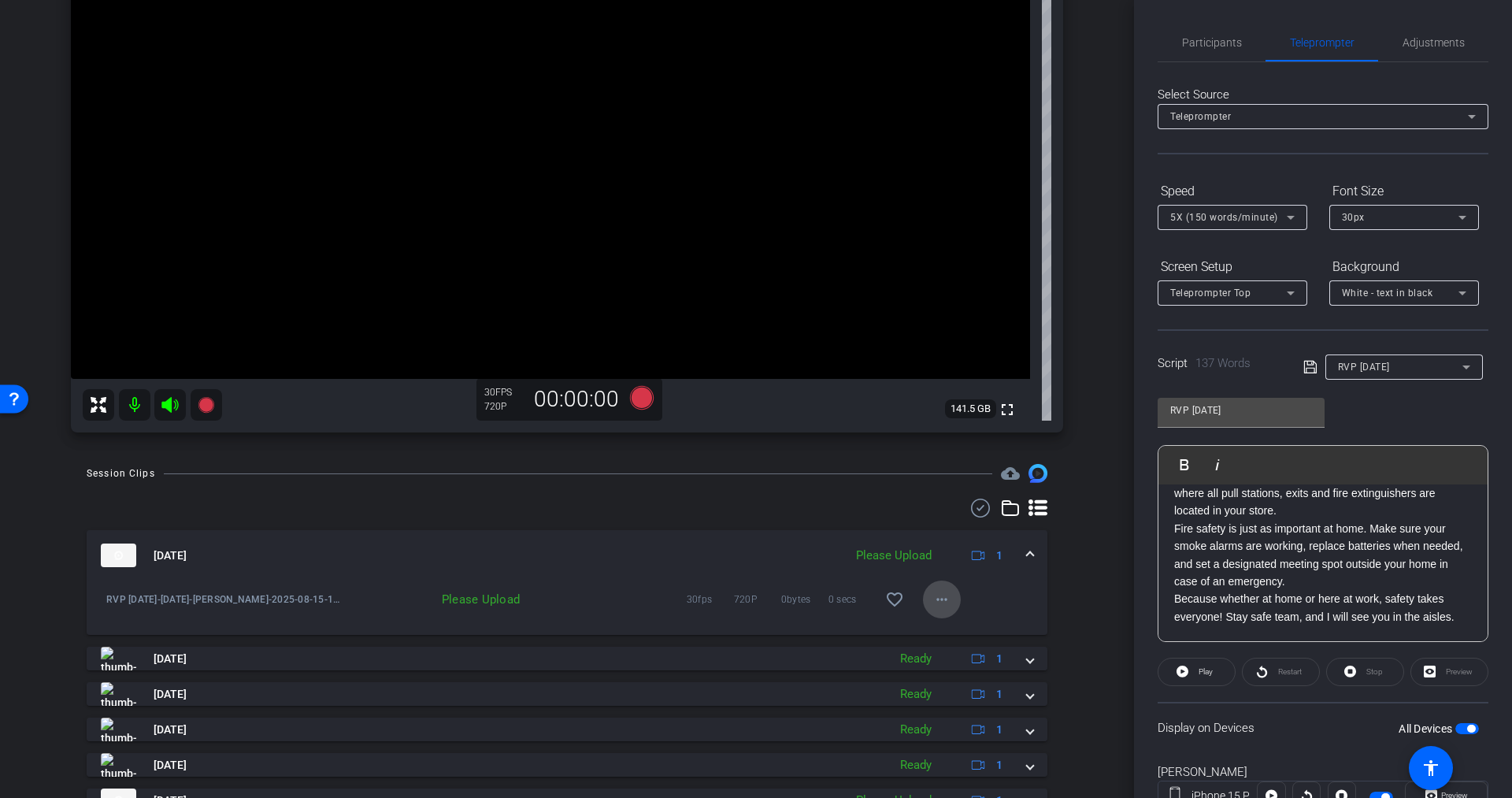
click at [933, 598] on mat-icon "more_horiz" at bounding box center [942, 599] width 19 height 19
click at [936, 630] on span "Upload" at bounding box center [957, 632] width 63 height 19
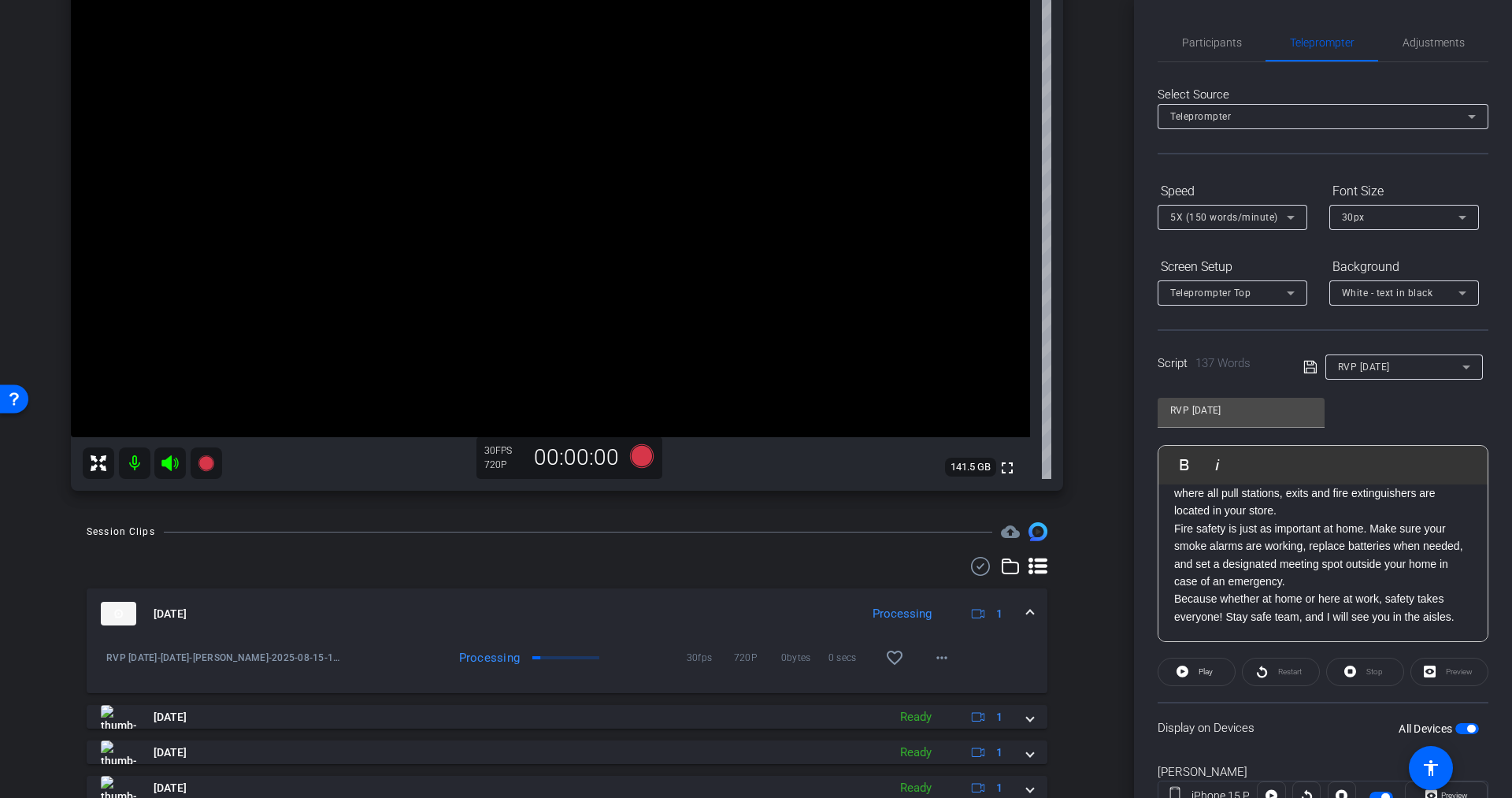
scroll to position [151, 0]
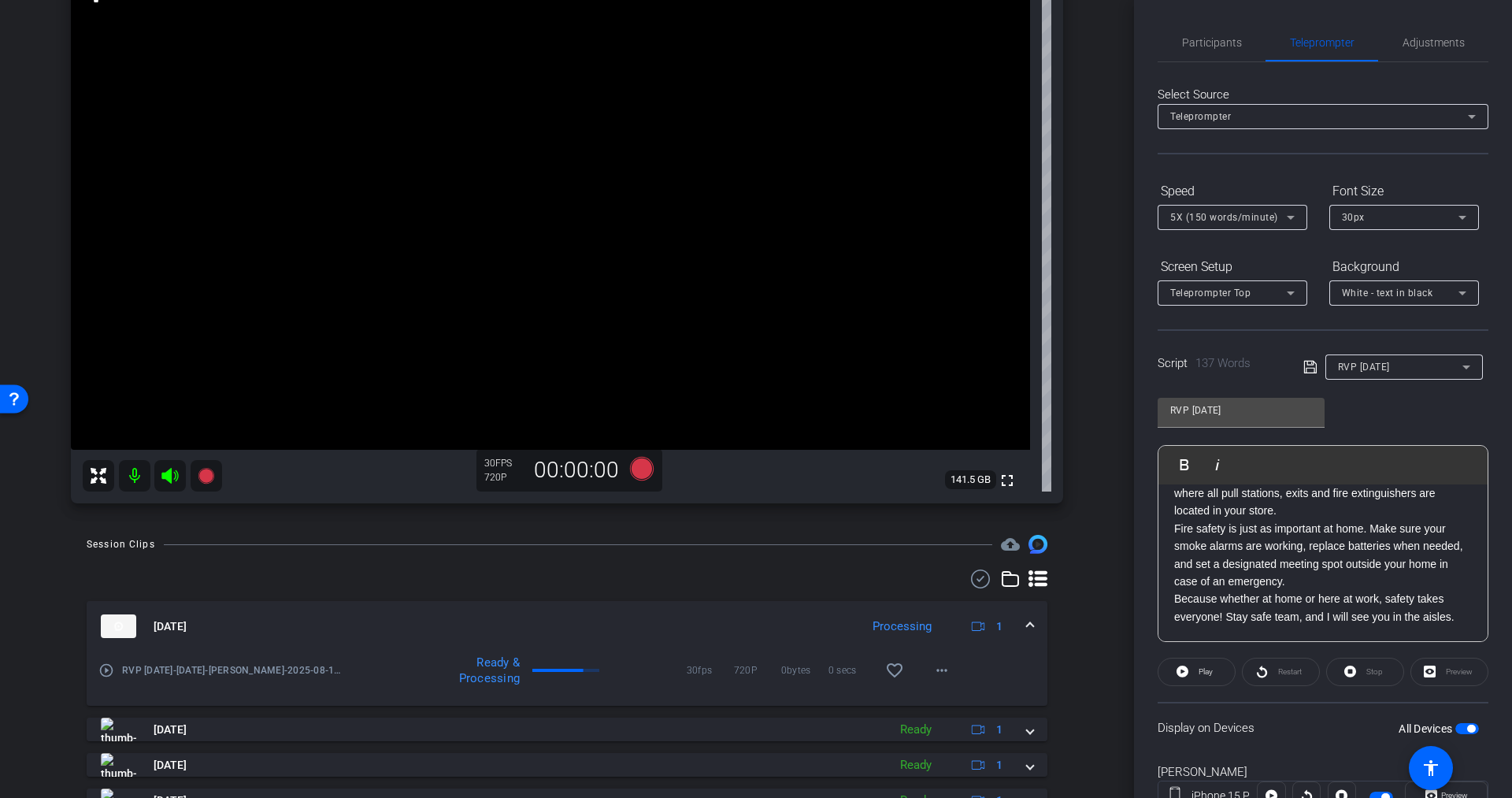
click at [1079, 639] on div "Session Clips cloud_upload [DATE] Processing 1 play_circle_outline RVP [DATE]-[…" at bounding box center [567, 808] width 1056 height 545
click at [934, 669] on mat-icon "more_horiz" at bounding box center [942, 670] width 19 height 19
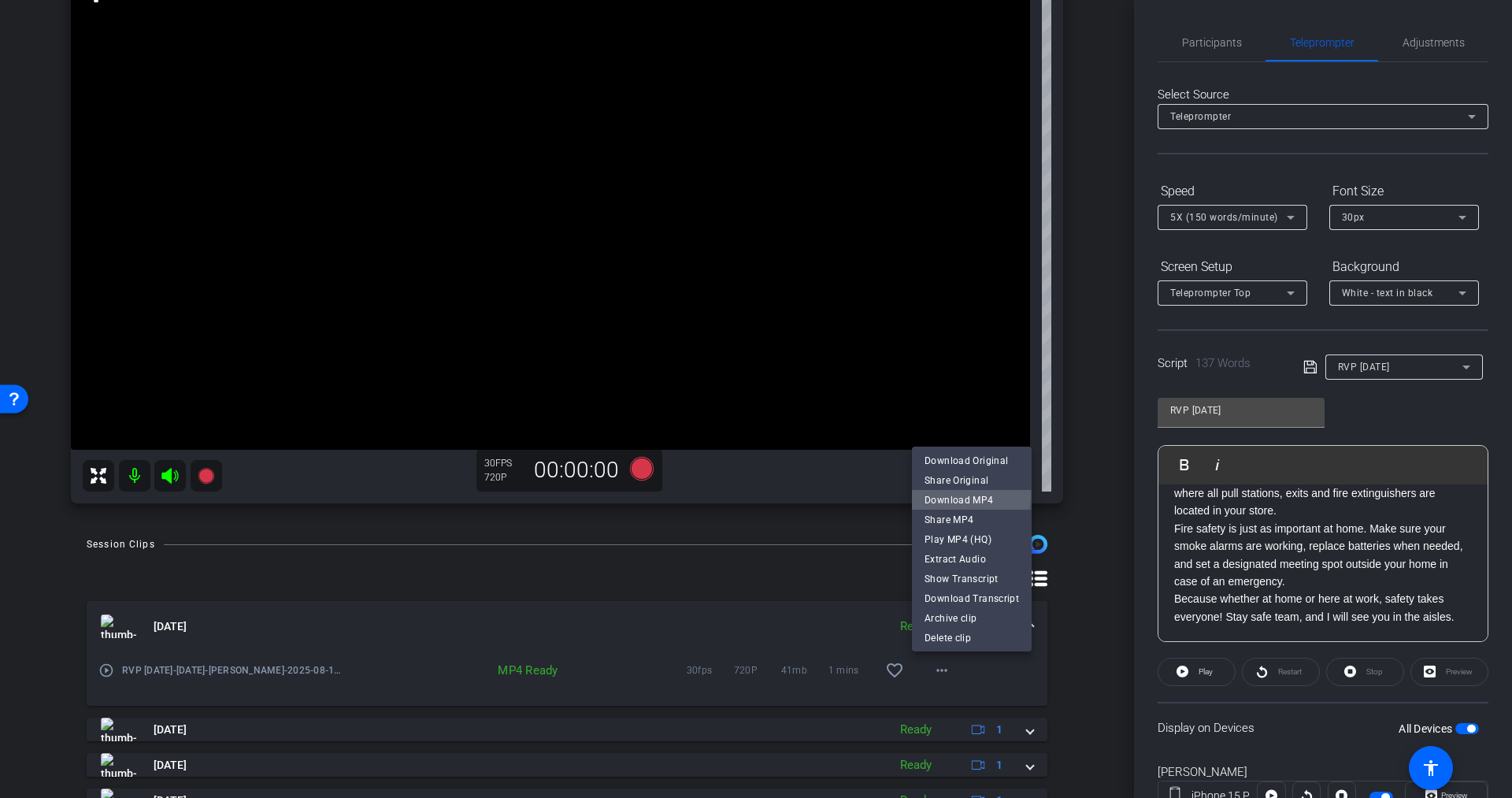
click at [956, 495] on span "Download MP4" at bounding box center [972, 500] width 94 height 19
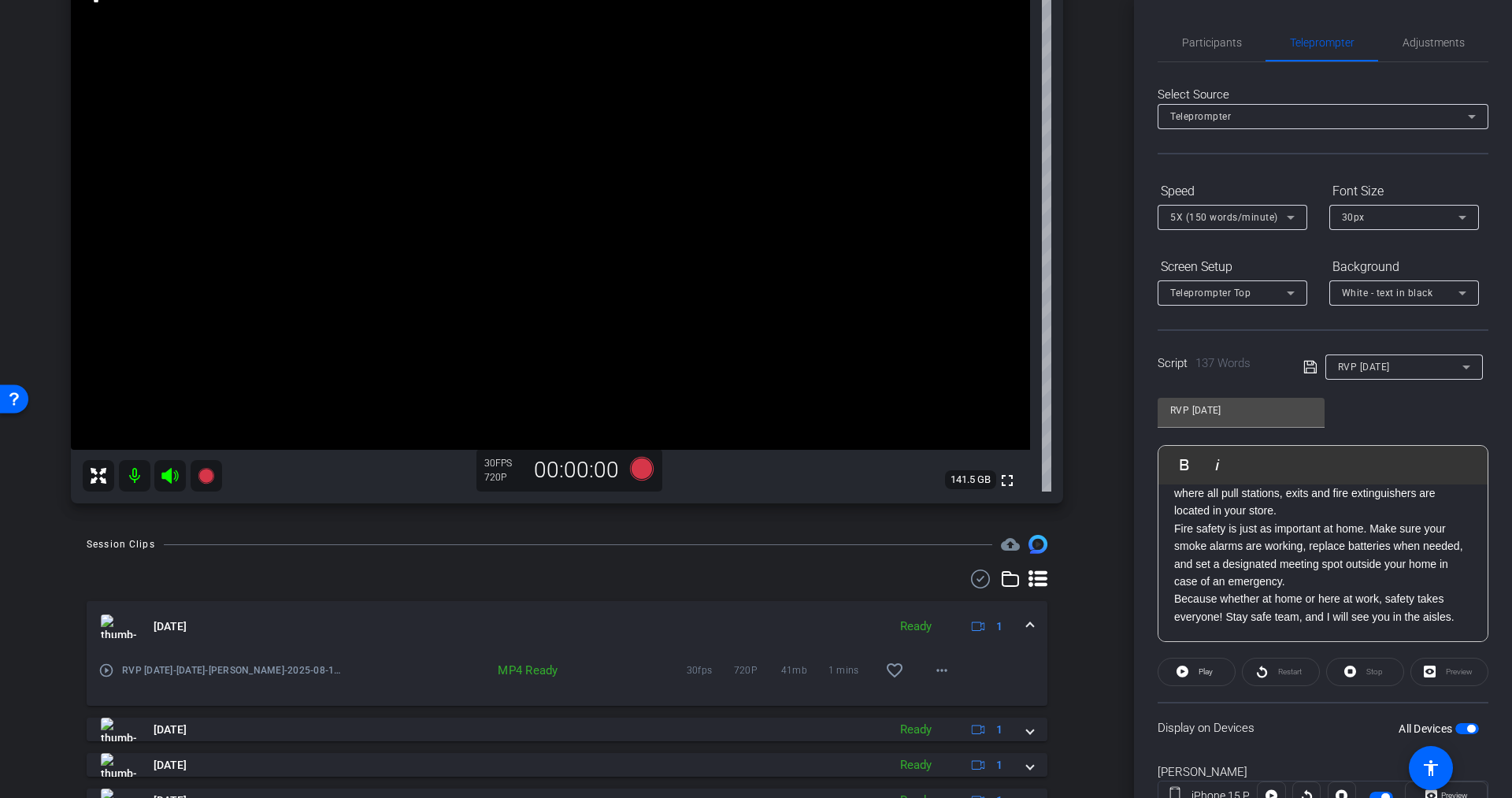
click at [164, 475] on icon at bounding box center [169, 475] width 16 height 15
click at [866, 621] on mat-panel-title "[DATE]" at bounding box center [490, 626] width 779 height 24
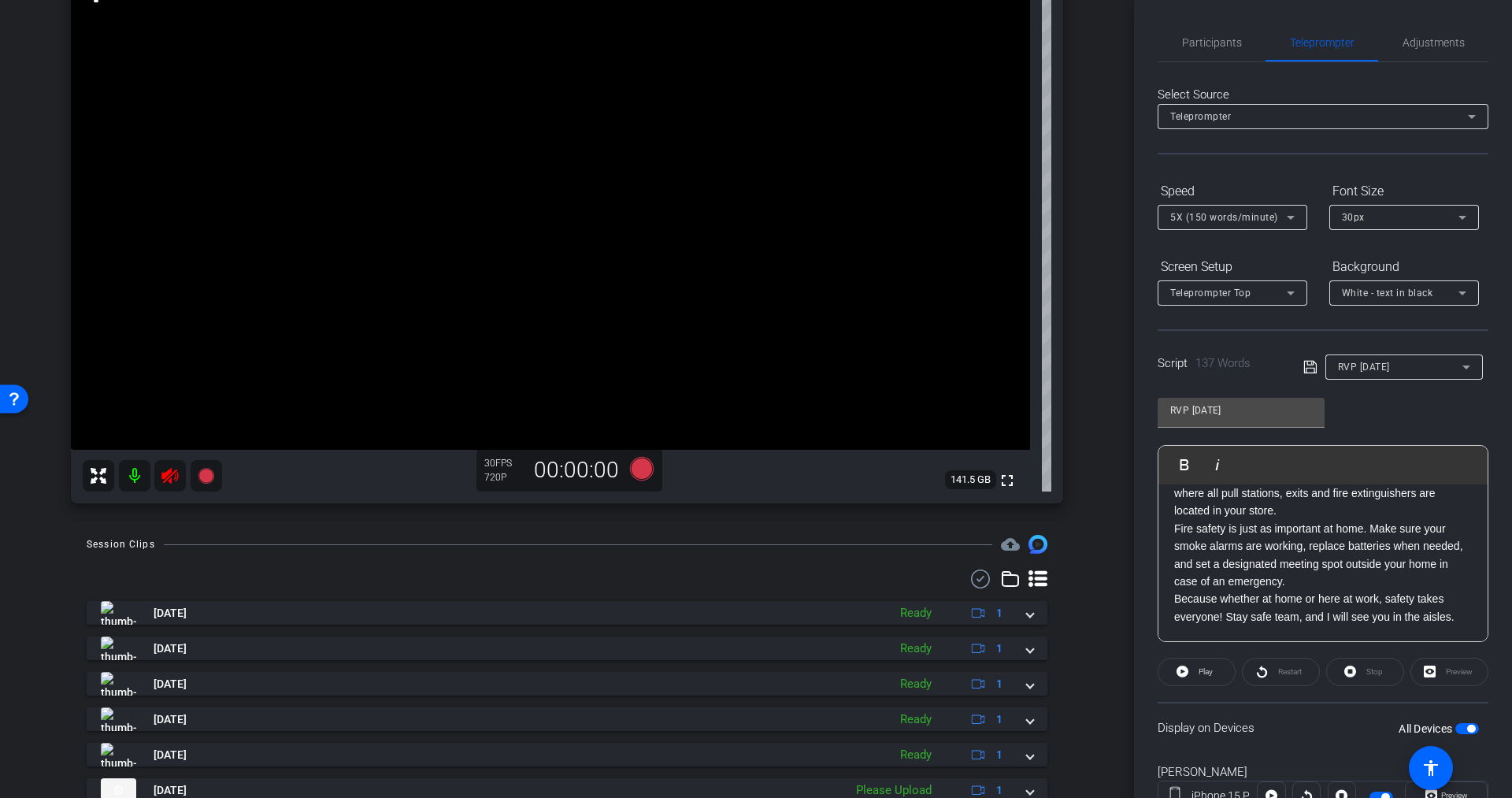
click at [169, 476] on icon at bounding box center [169, 475] width 16 height 15
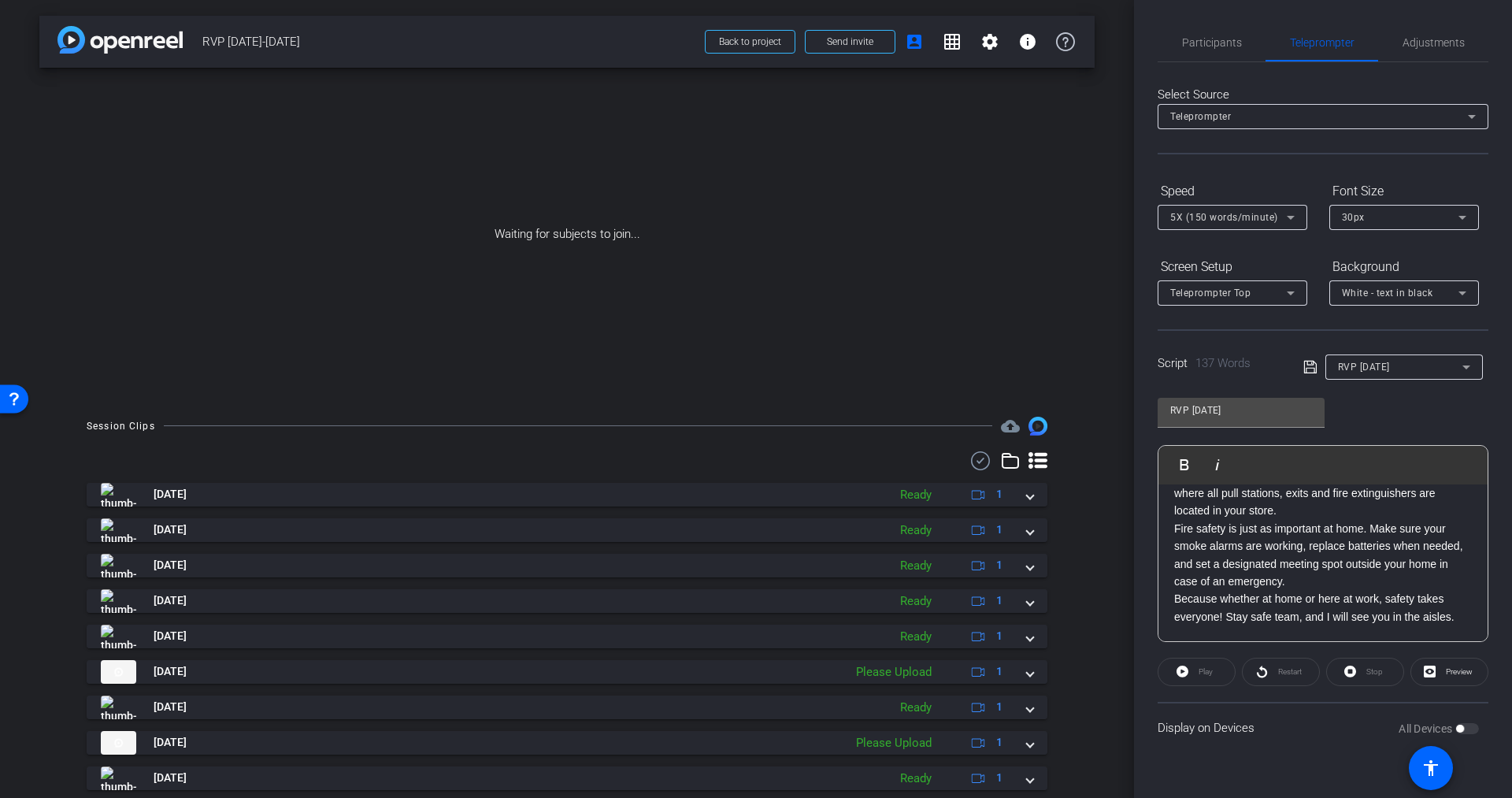
scroll to position [173, 0]
